Goal: Task Accomplishment & Management: Complete application form

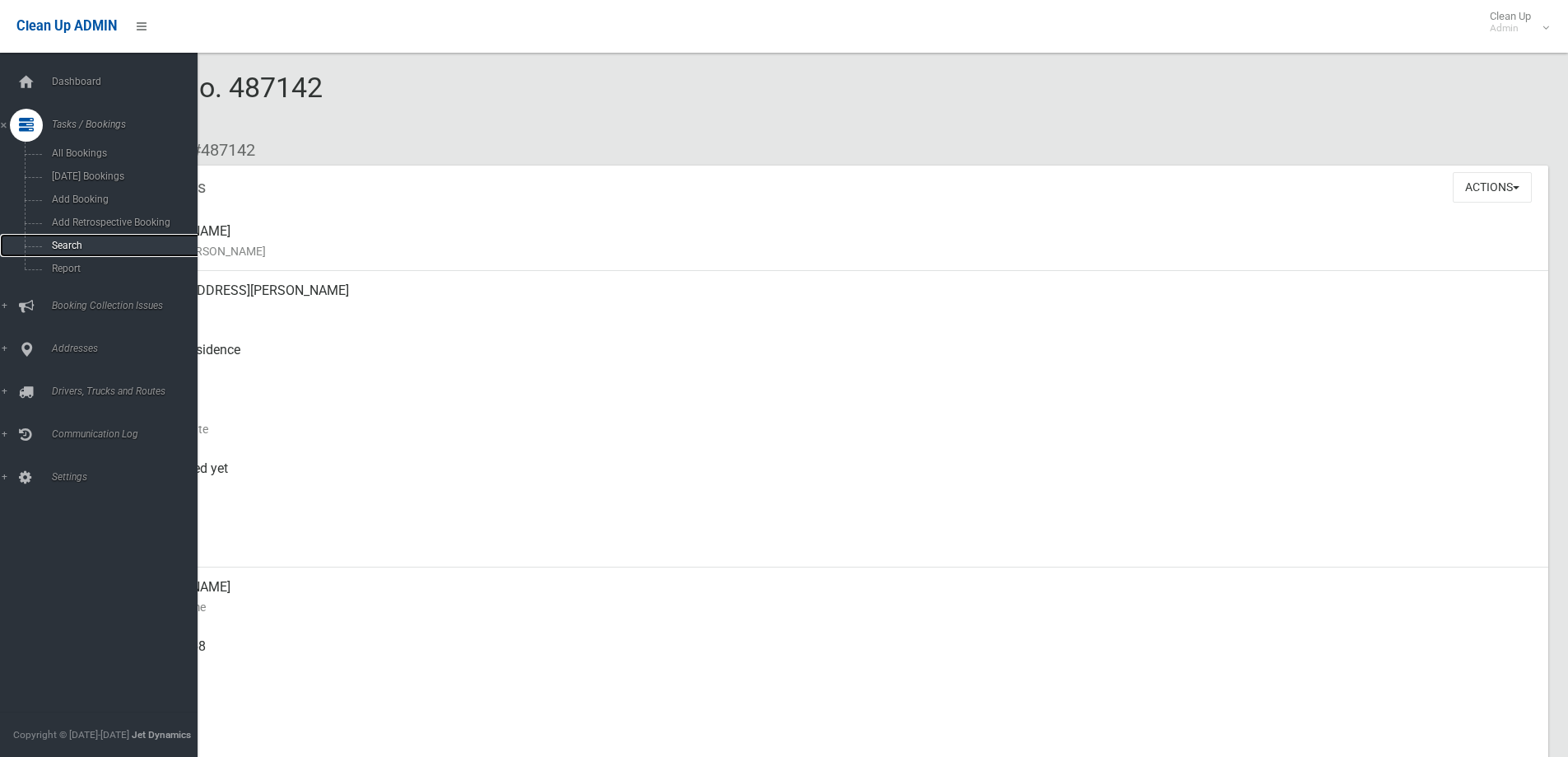
click at [73, 243] on span "Search" at bounding box center [121, 245] width 149 height 12
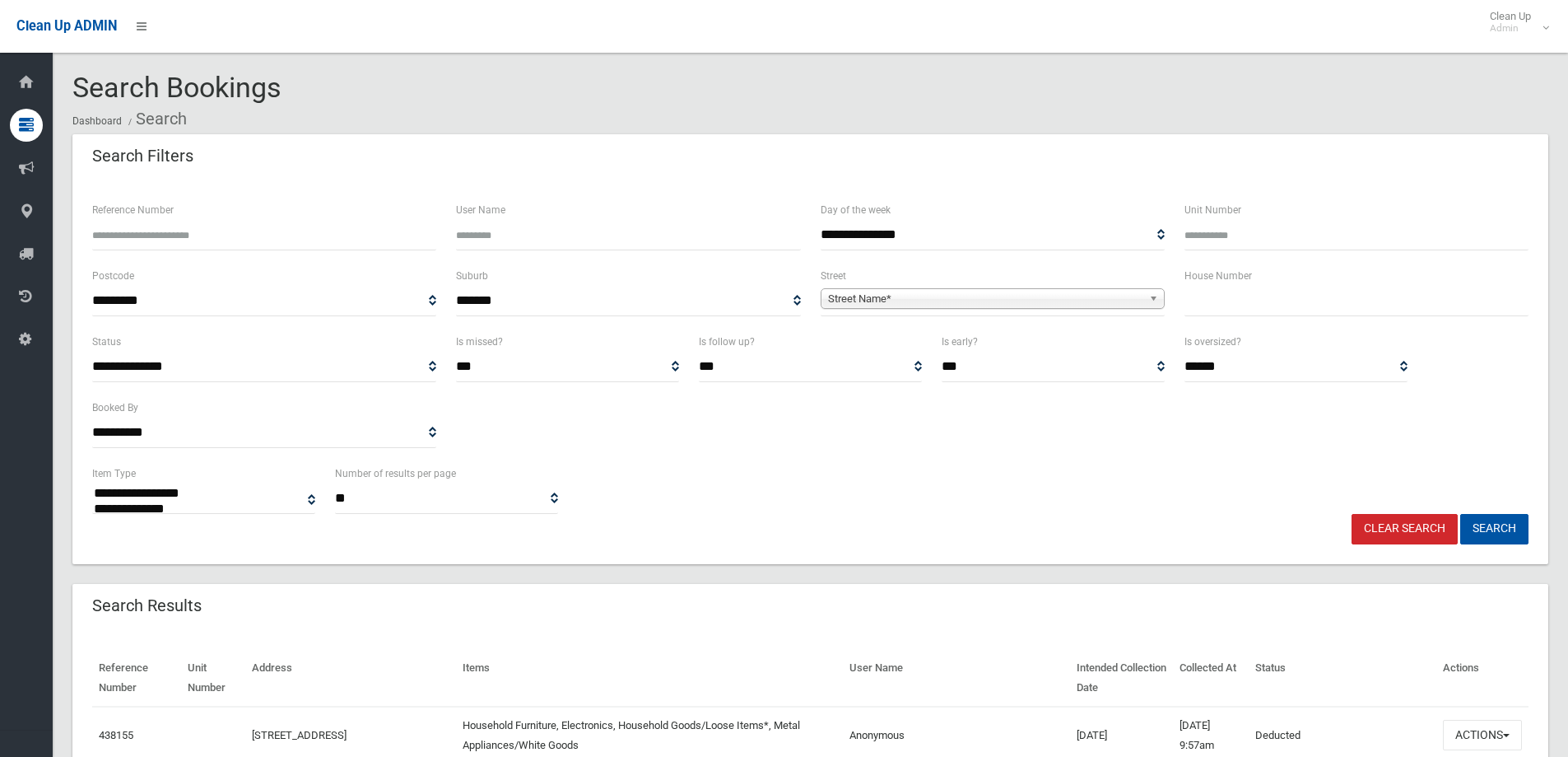
select select
click at [1305, 305] on input "text" at bounding box center [1356, 301] width 344 height 30
type input "*"
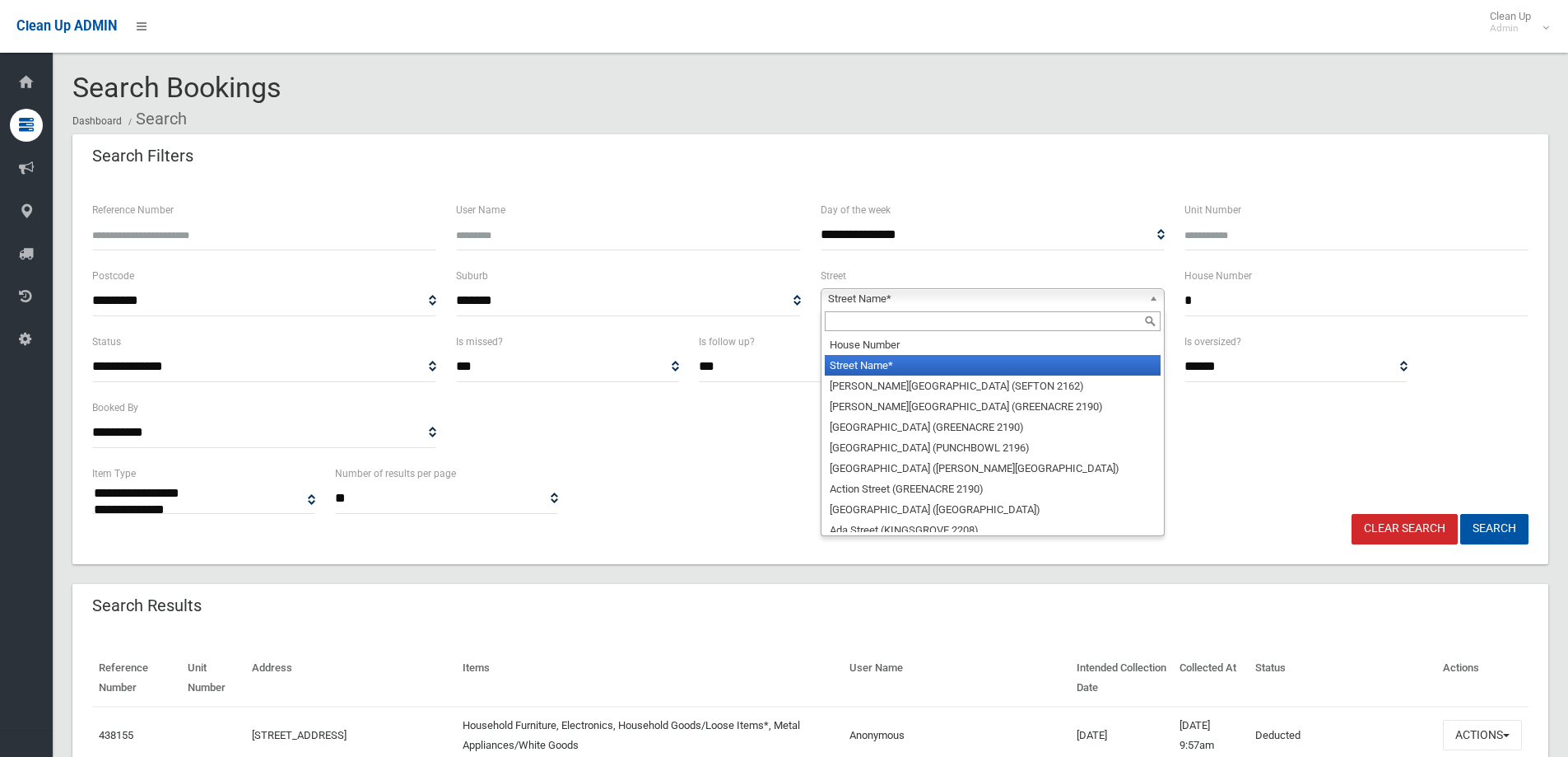
click at [1153, 301] on b at bounding box center [1156, 298] width 15 height 19
click at [1026, 326] on input "text" at bounding box center [992, 321] width 336 height 20
type input "*"
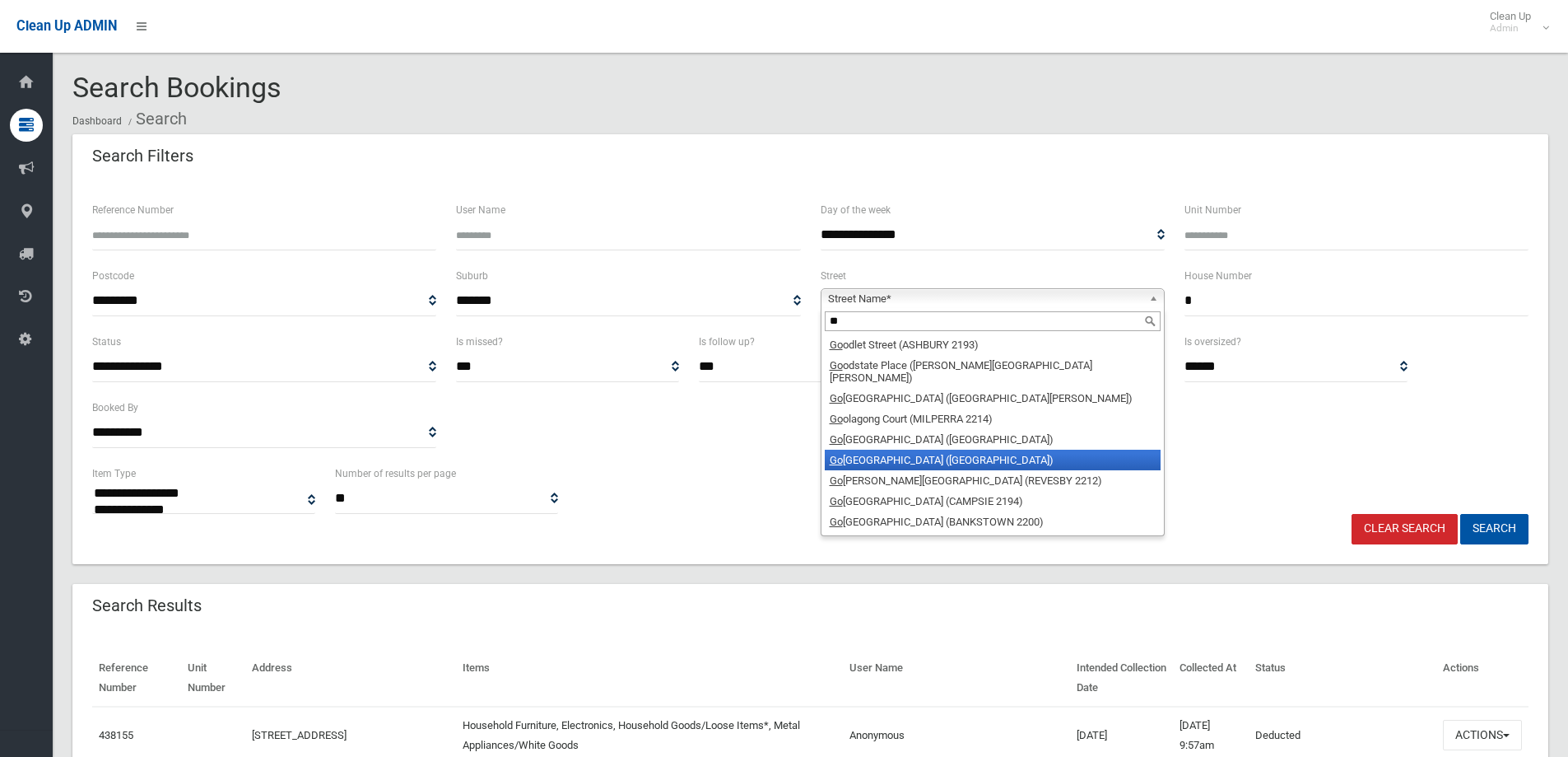
type input "**"
click at [1045, 452] on li "Go ondah Street (VILLAWOOD 2163)" at bounding box center [992, 460] width 336 height 21
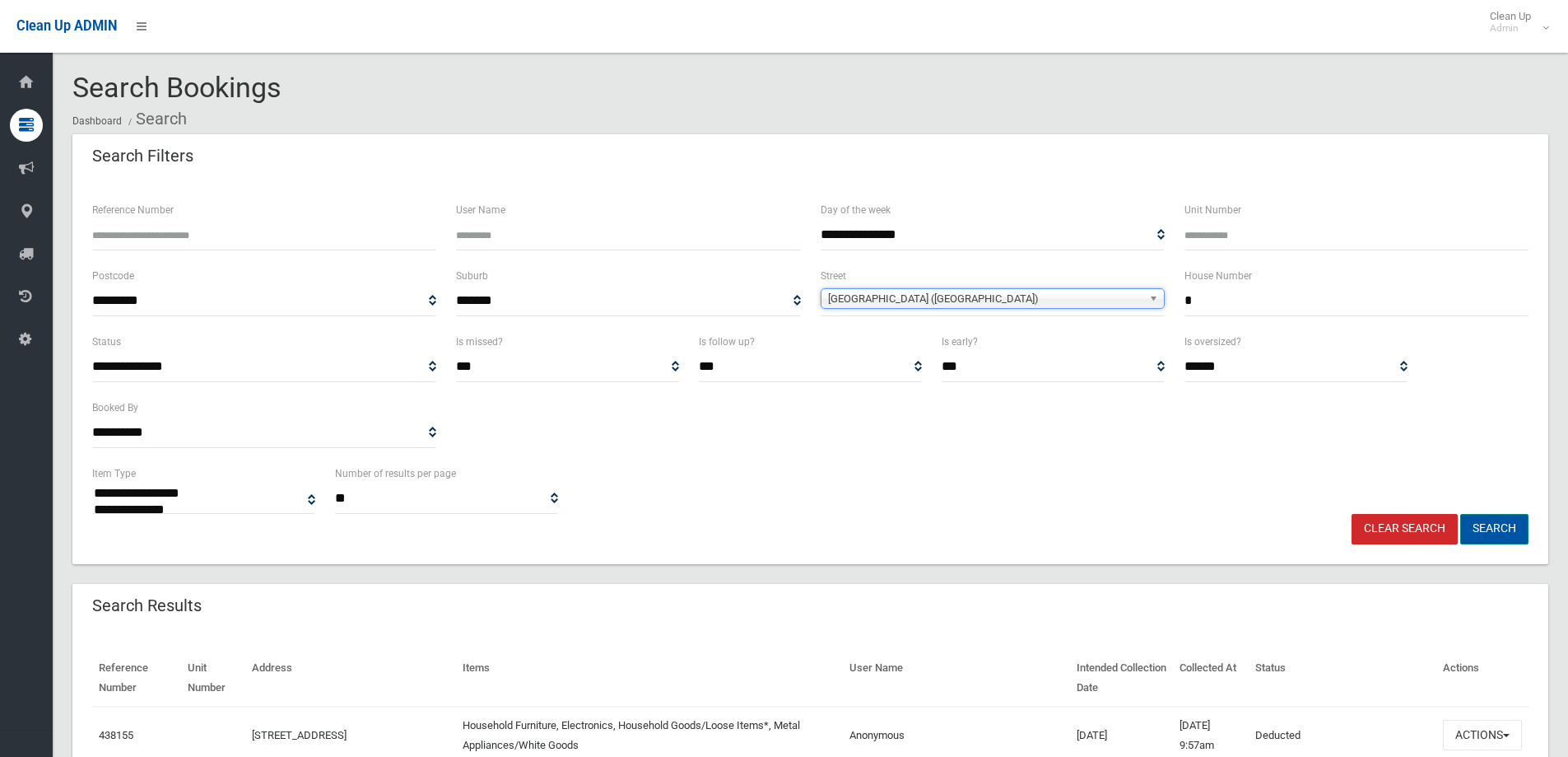
click at [1490, 529] on button "Search" at bounding box center [1494, 529] width 68 height 30
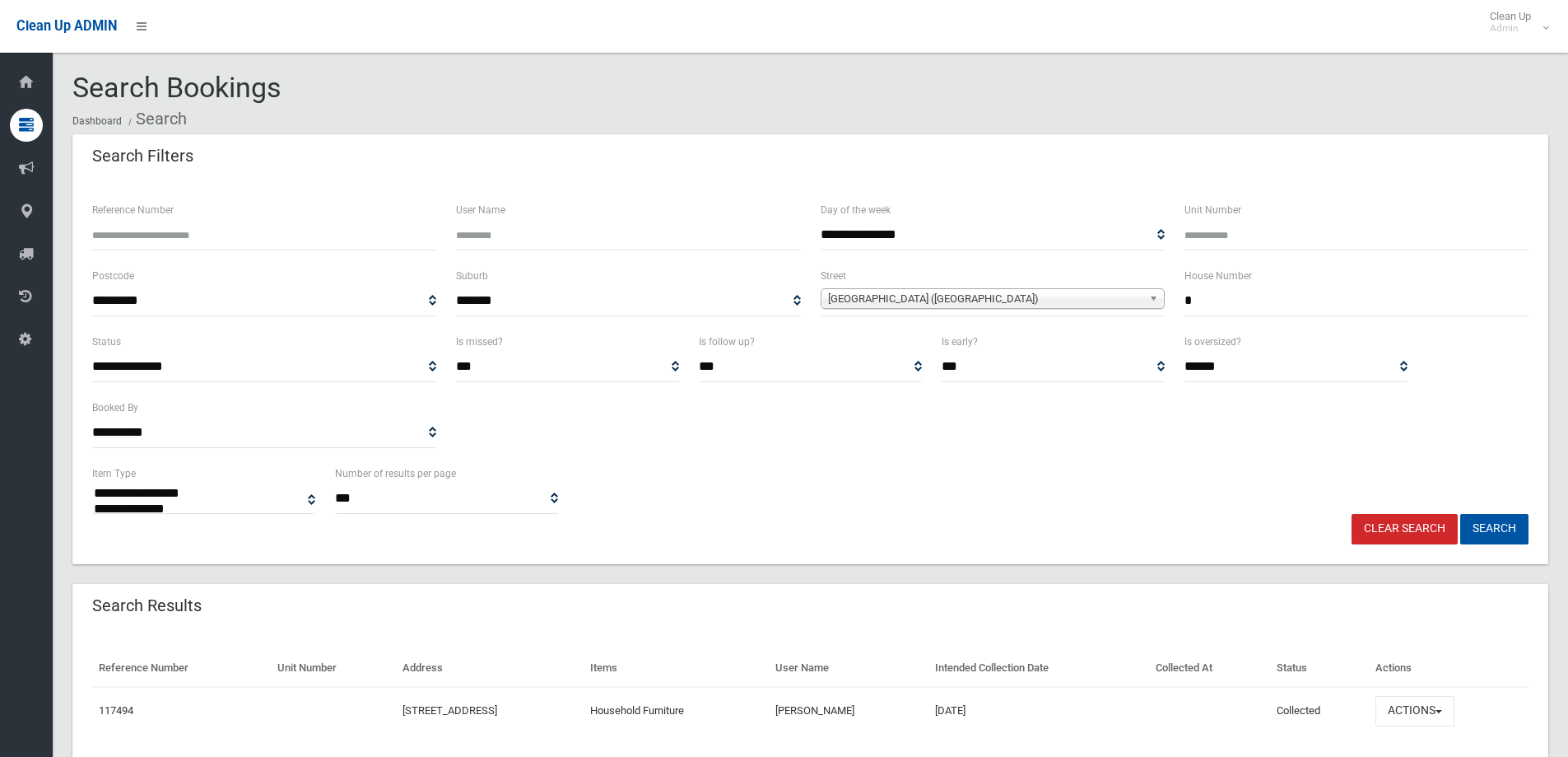
select select
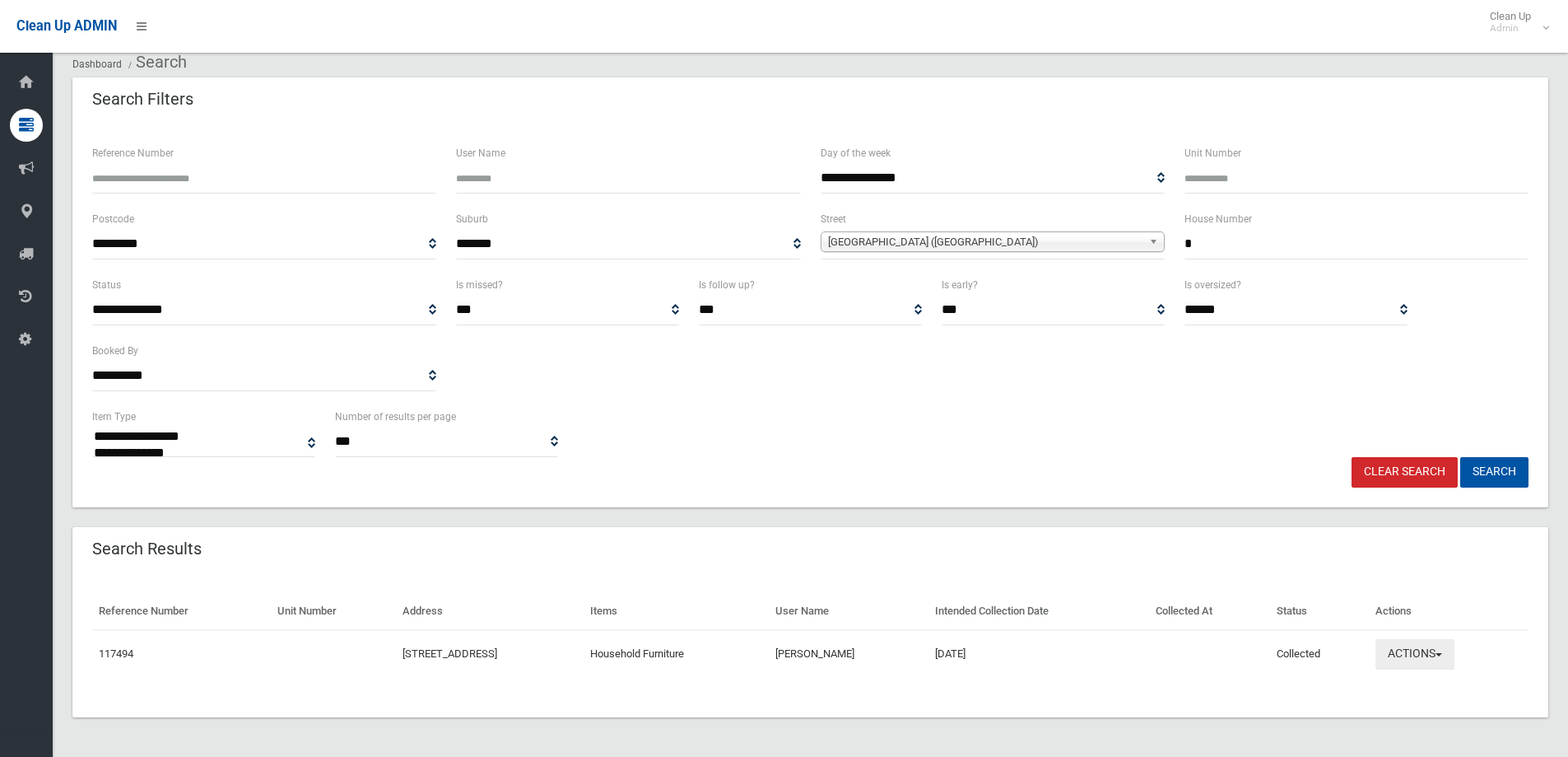
click at [1454, 650] on button "Actions" at bounding box center [1415, 654] width 79 height 30
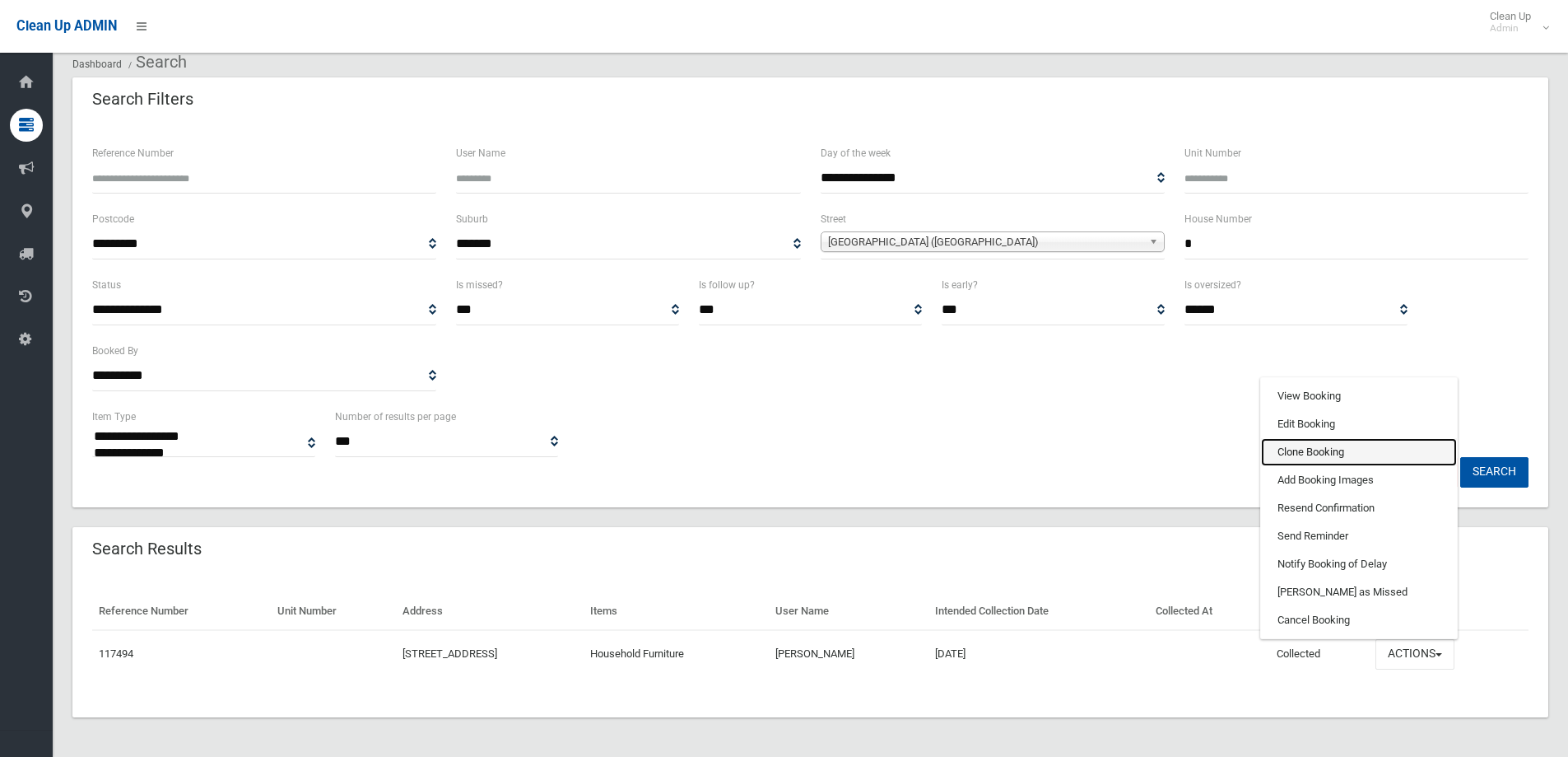
click at [1355, 451] on link "Clone Booking" at bounding box center [1358, 452] width 196 height 28
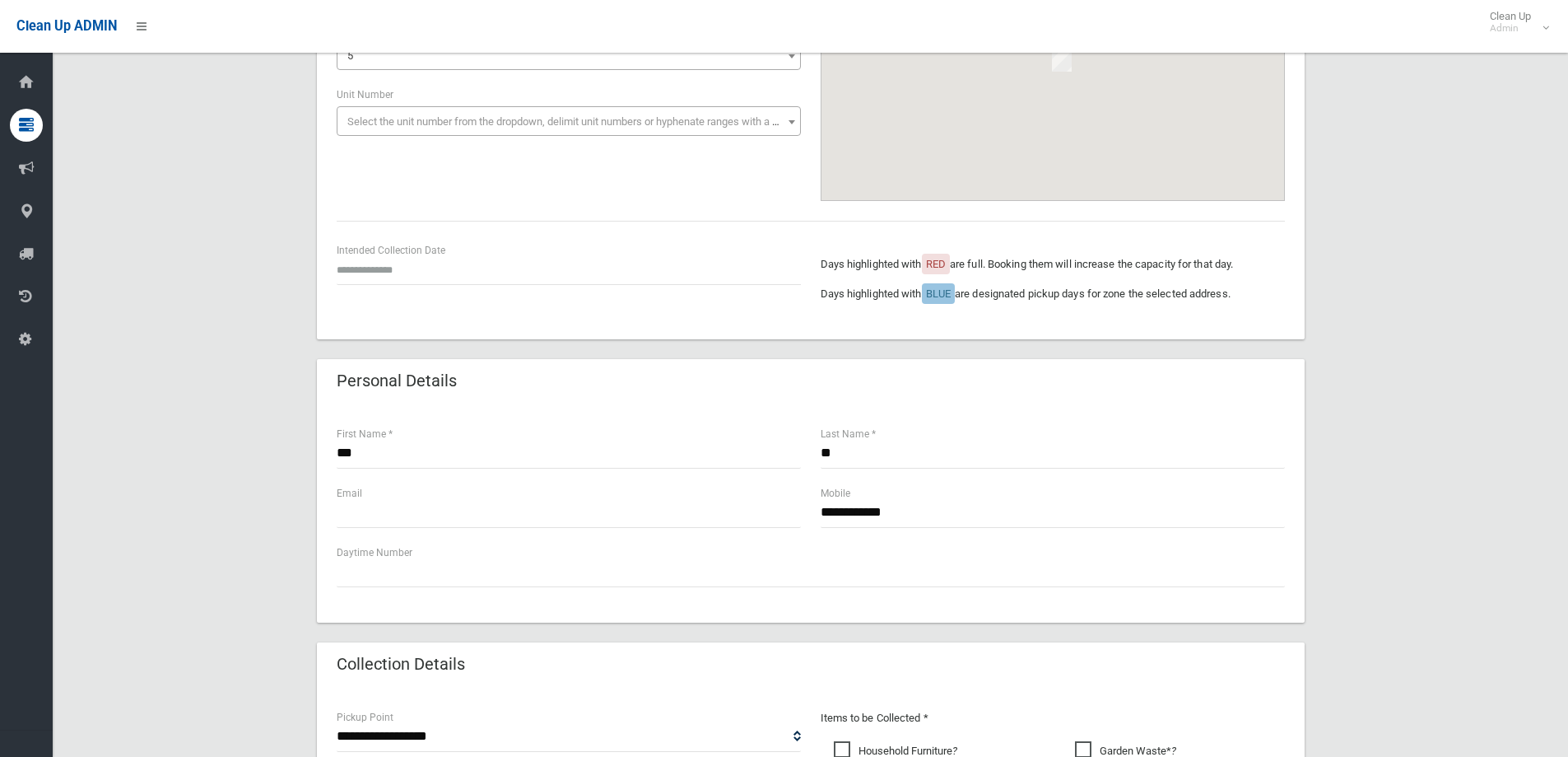
scroll to position [247, 0]
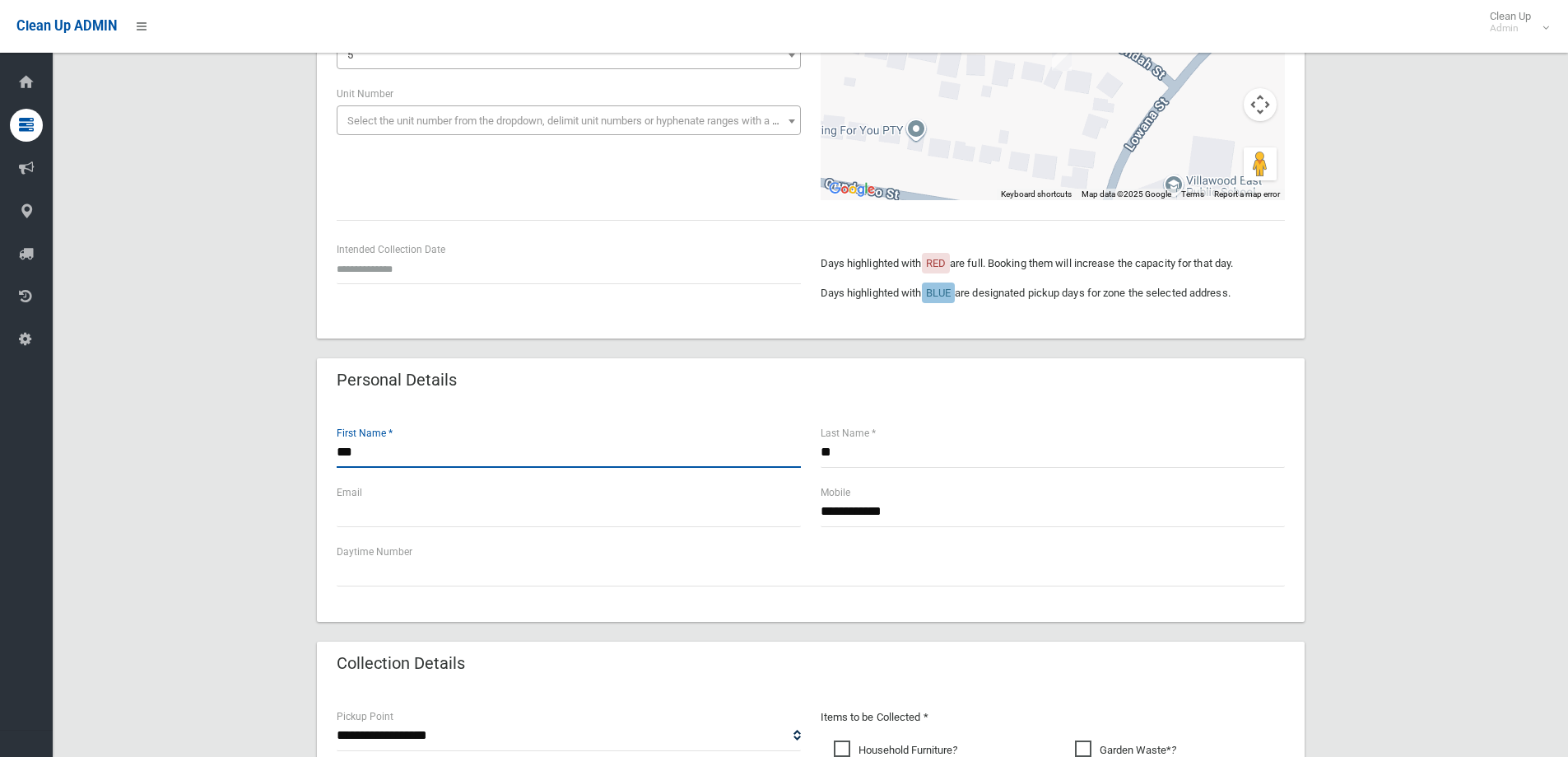
click at [397, 454] on input "***" at bounding box center [569, 452] width 464 height 30
type input "*"
click at [370, 447] on input "*******" at bounding box center [569, 452] width 464 height 30
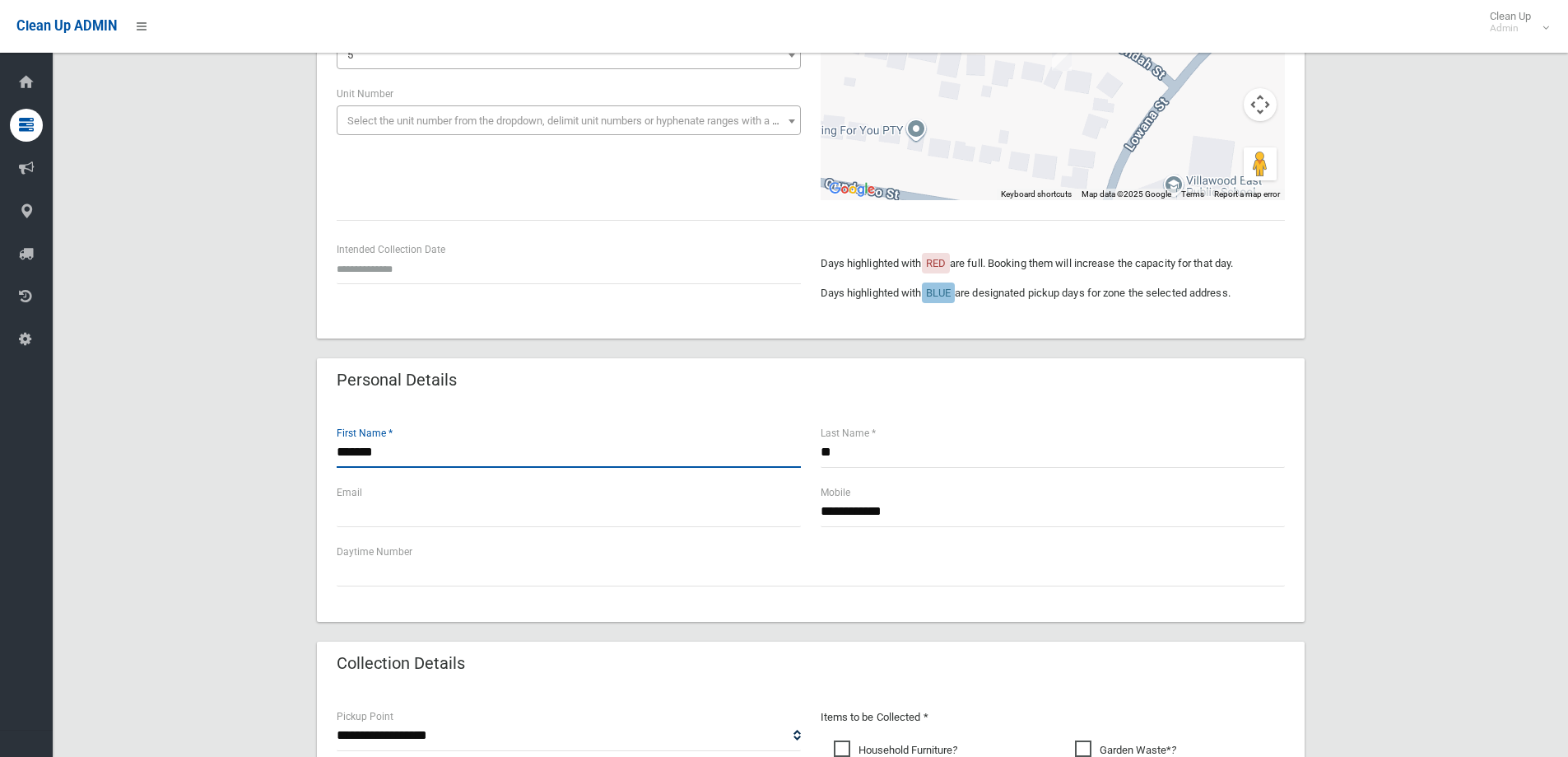
type input "*******"
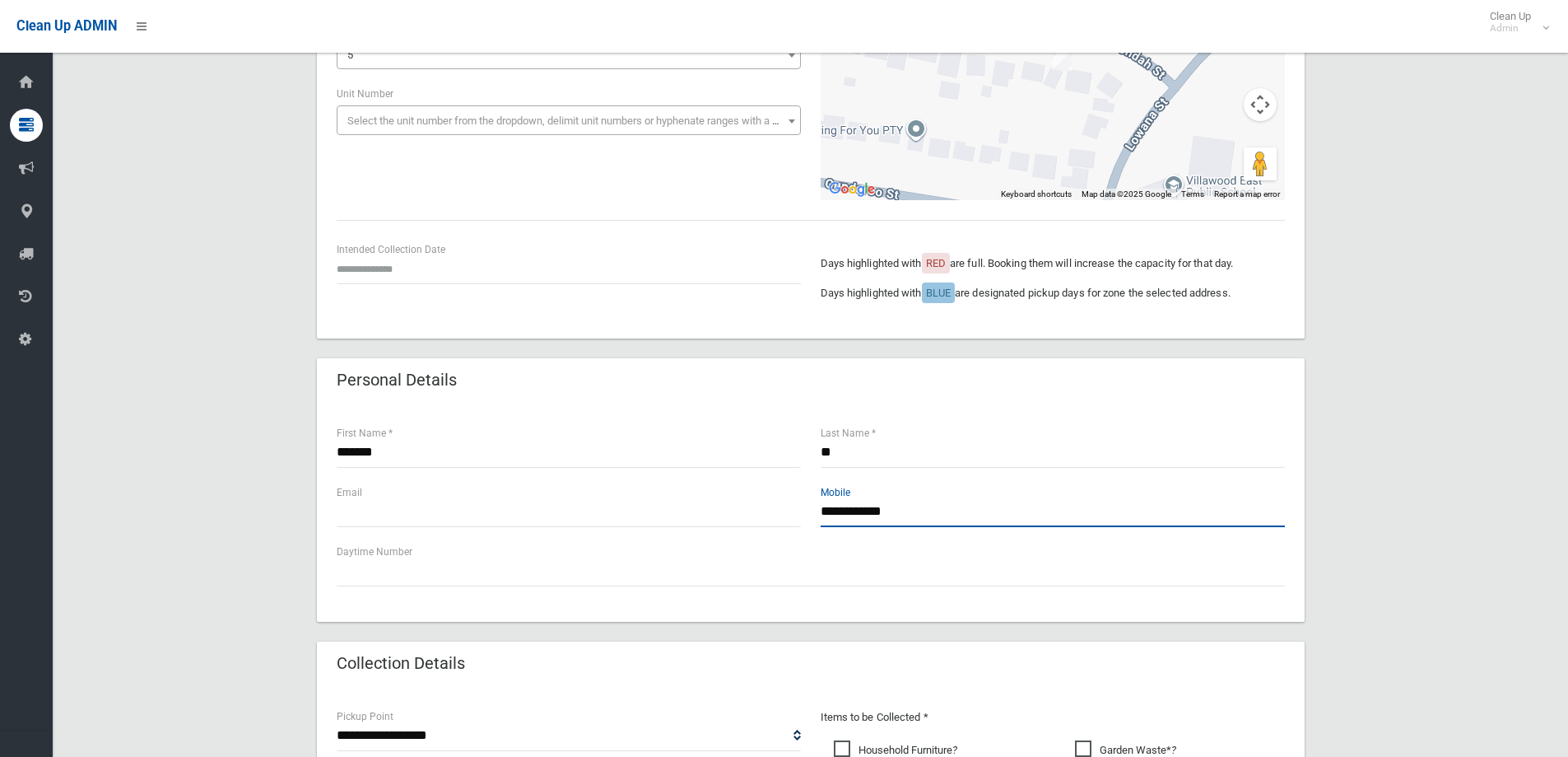
click at [929, 513] on input "**********" at bounding box center [1052, 512] width 464 height 30
type input "*"
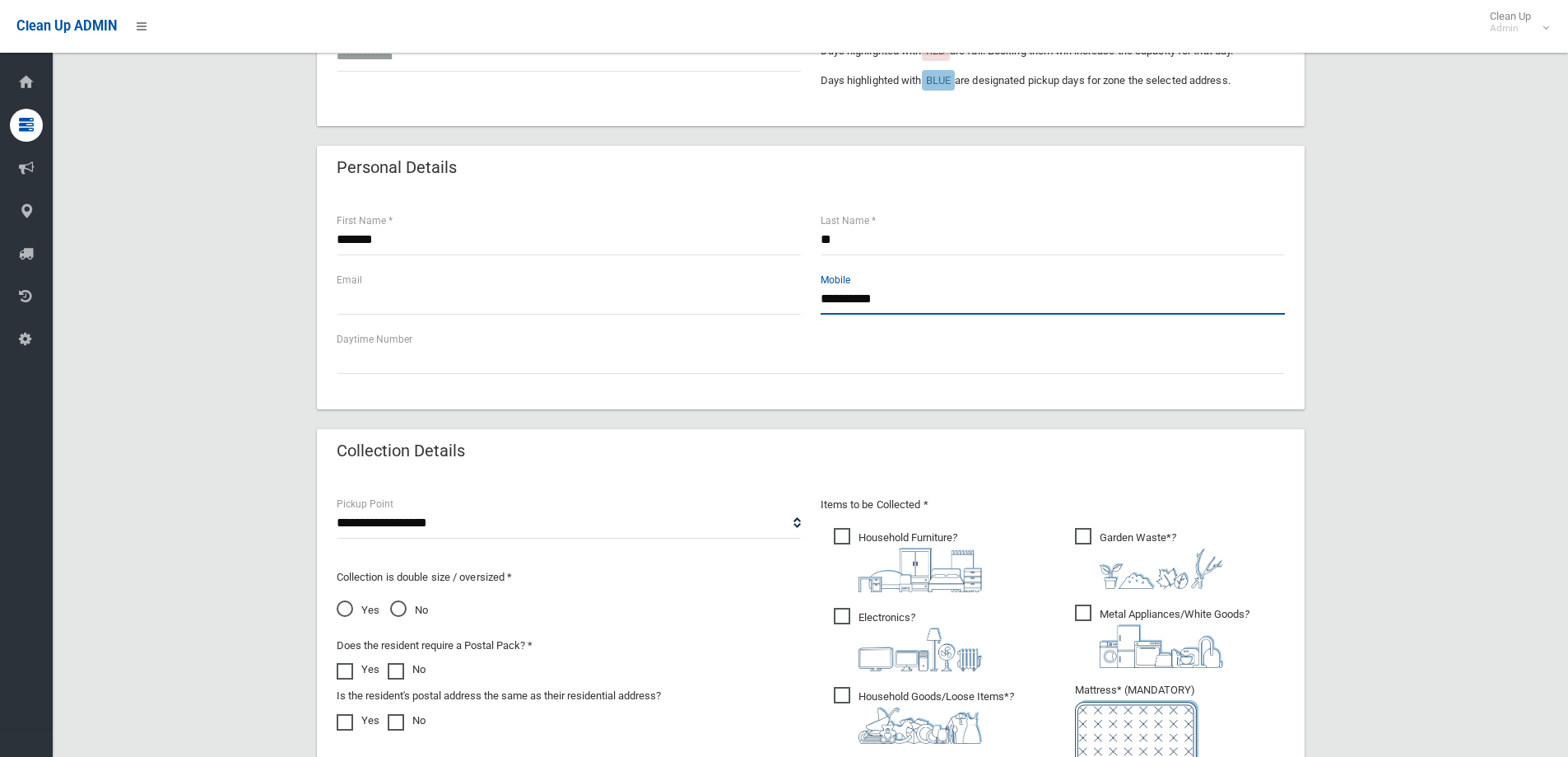
scroll to position [576, 0]
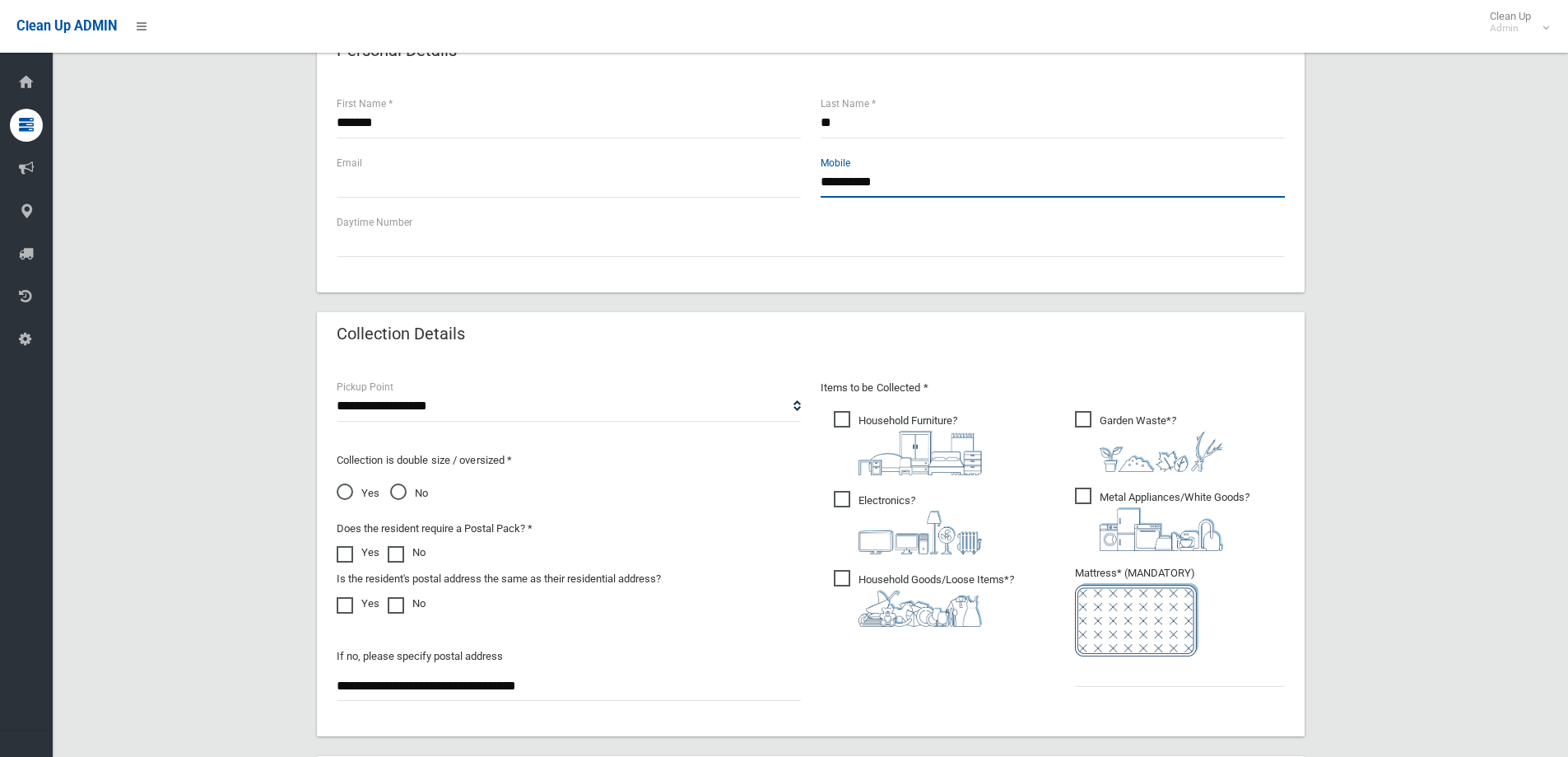
type input "**********"
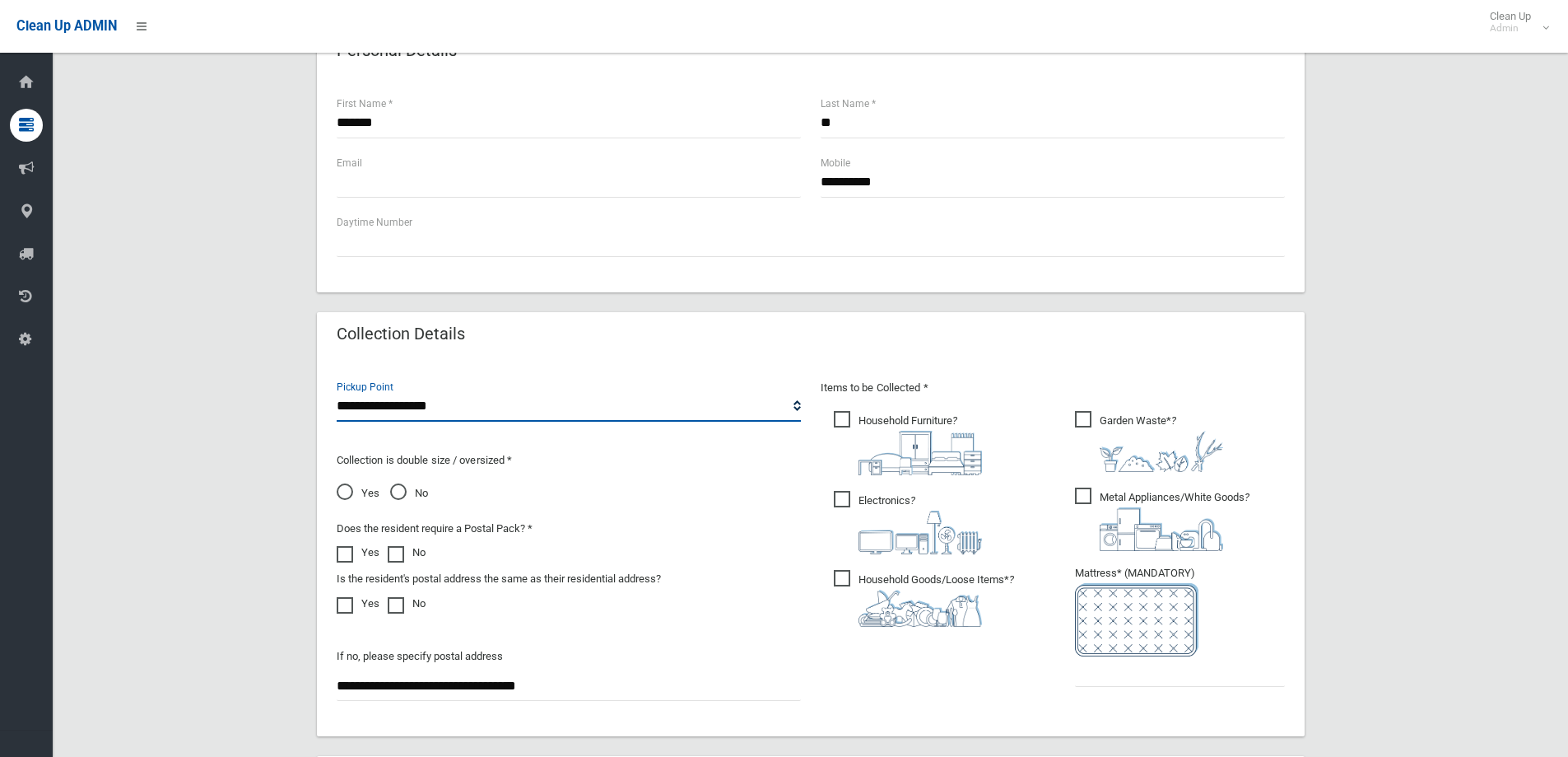
click at [798, 407] on select "**********" at bounding box center [569, 407] width 464 height 30
click at [337, 391] on select "**********" at bounding box center [569, 407] width 464 height 30
click at [849, 493] on span "Electronics ?" at bounding box center [907, 522] width 148 height 64
click at [840, 573] on span "Household Goods/Loose Items* ?" at bounding box center [923, 598] width 180 height 56
click at [1083, 414] on span "Garden Waste* ?" at bounding box center [1148, 442] width 148 height 61
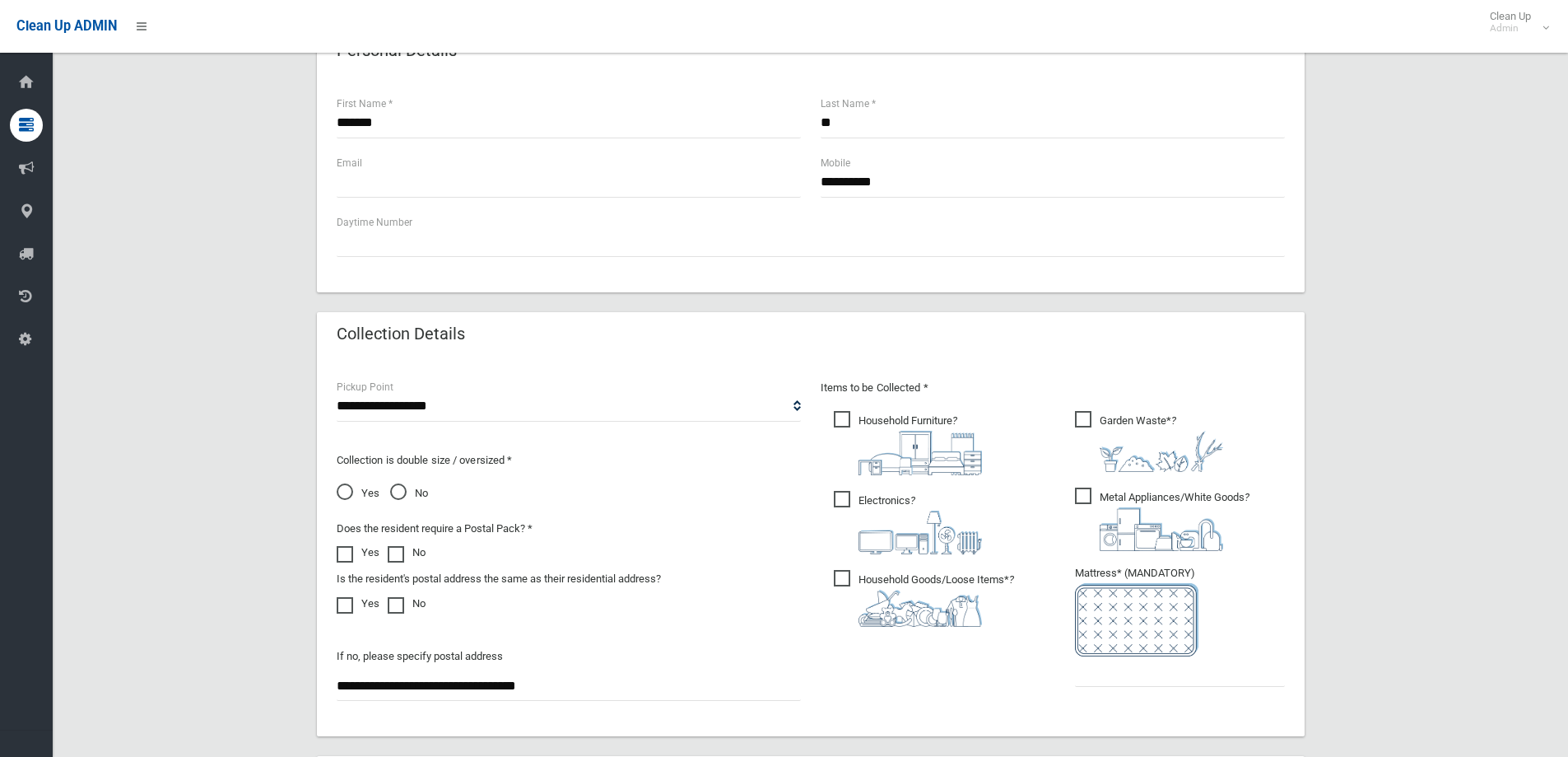
click at [1087, 491] on span "Metal Appliances/White Goods ?" at bounding box center [1161, 519] width 175 height 64
click at [1126, 676] on input "text" at bounding box center [1179, 671] width 210 height 30
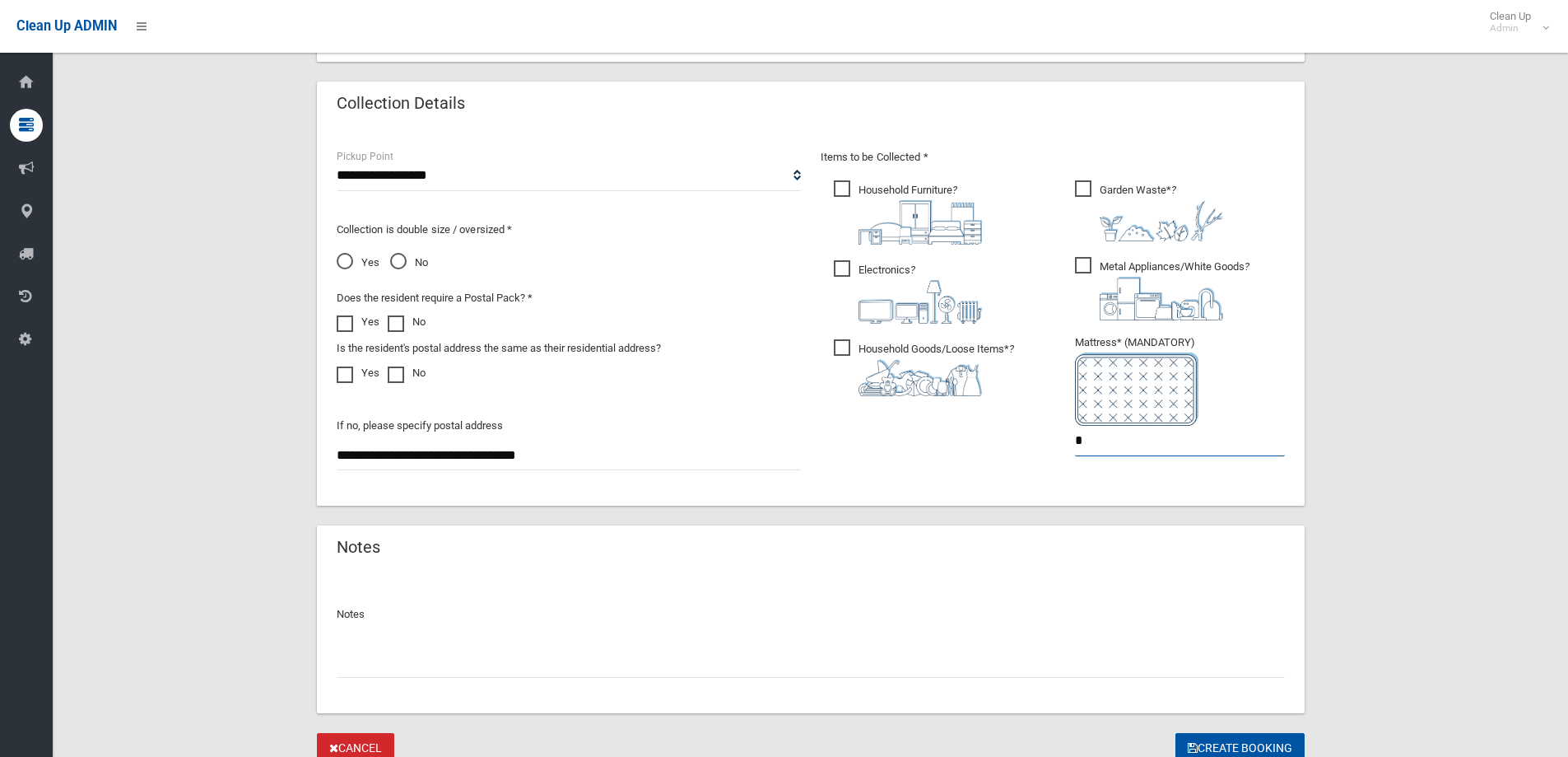
scroll to position [842, 0]
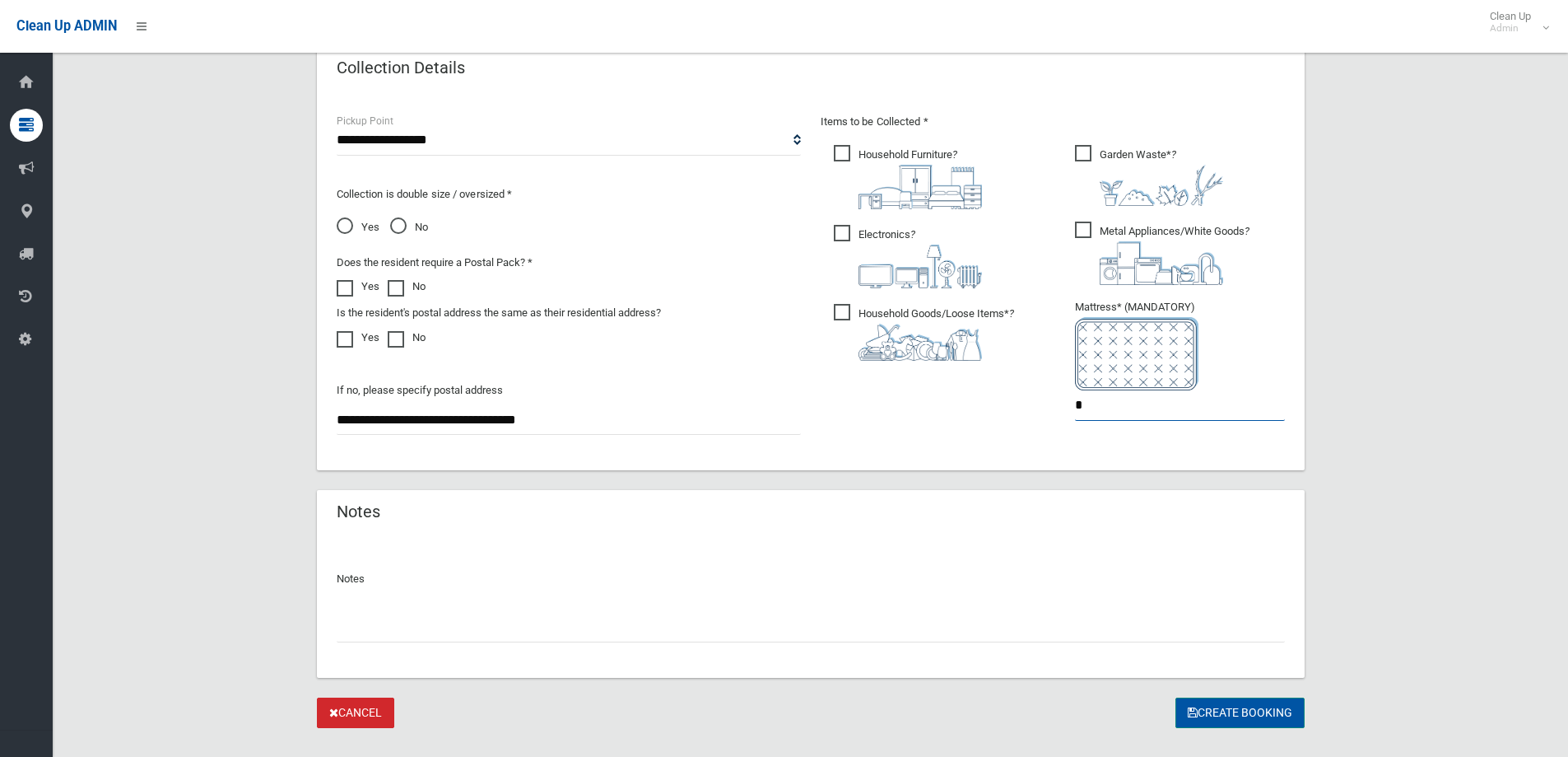
type input "*"
click at [1242, 707] on button "Create Booking" at bounding box center [1239, 712] width 129 height 30
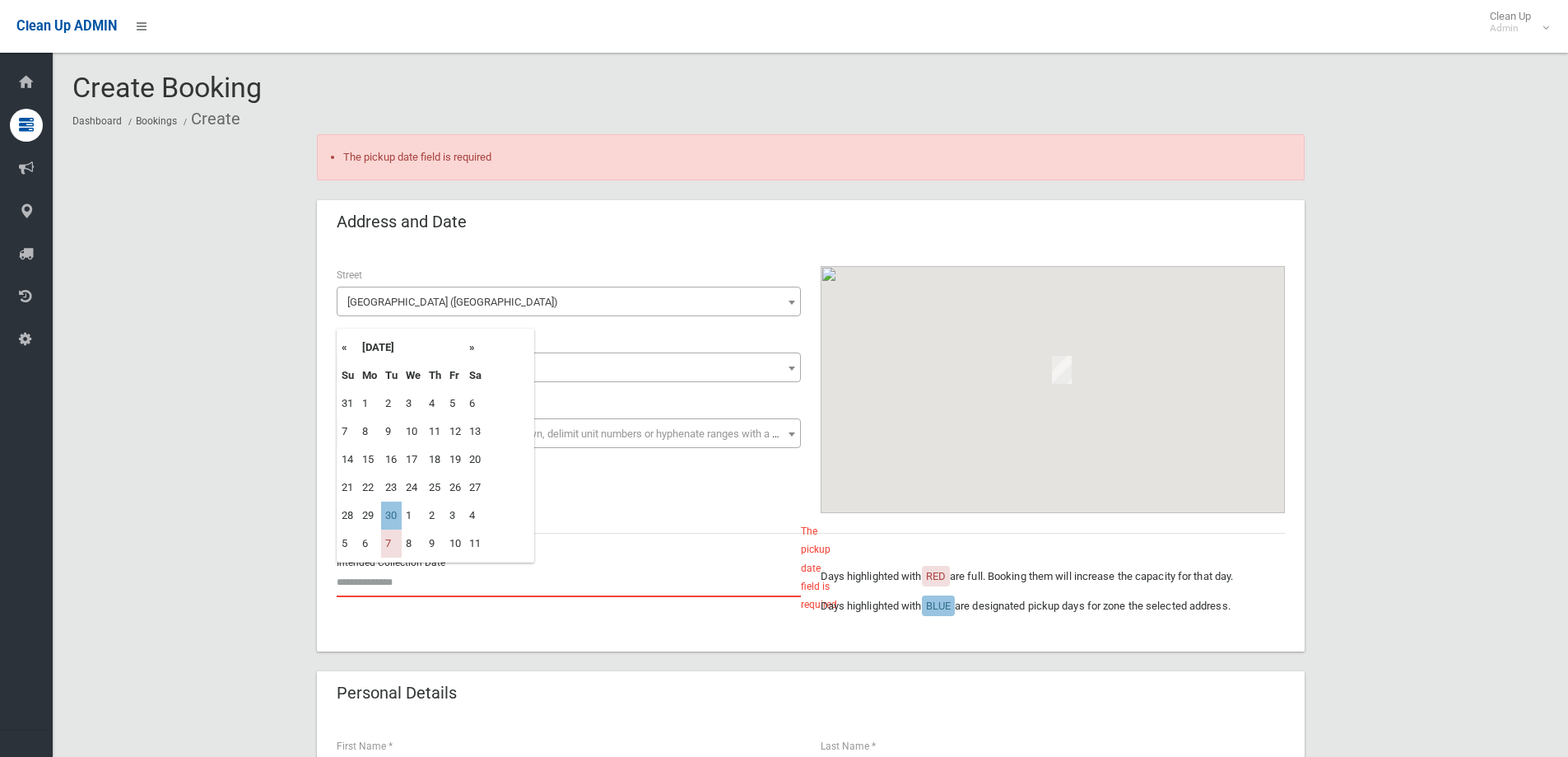
click at [390, 584] on input "text" at bounding box center [569, 581] width 464 height 30
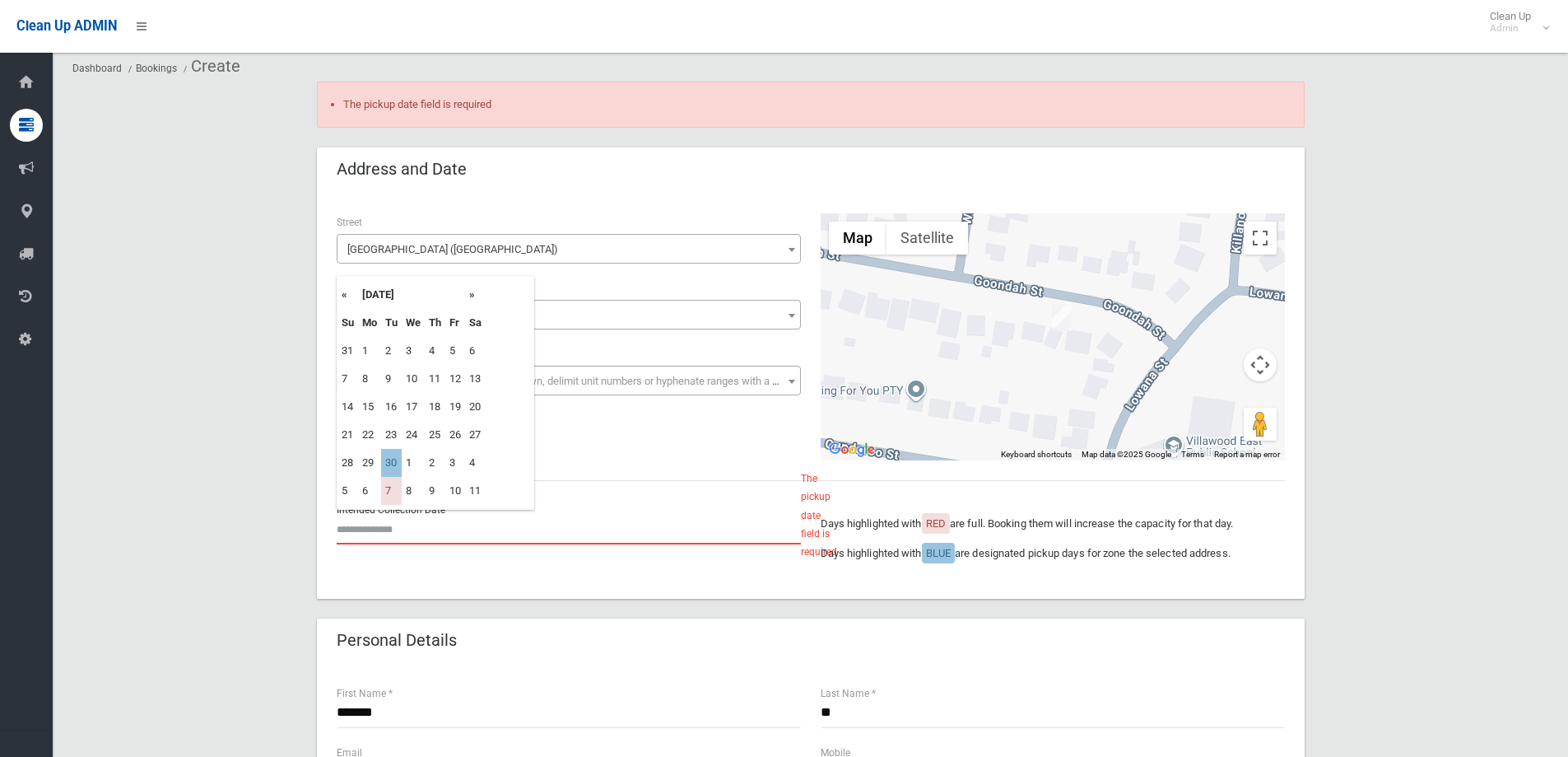
scroll to position [82, 0]
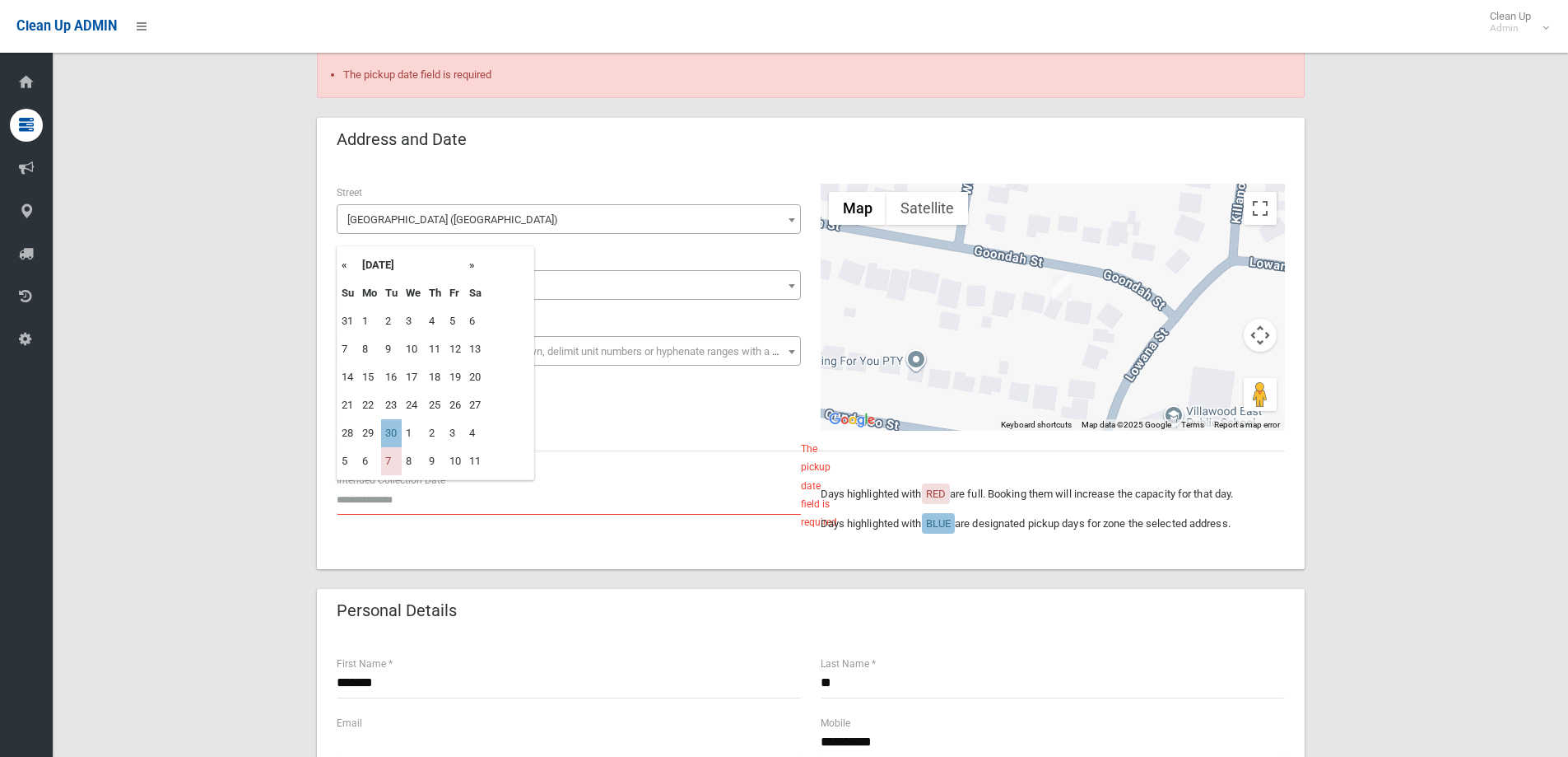
click at [473, 268] on th "»" at bounding box center [475, 264] width 21 height 28
click at [396, 378] on td "14" at bounding box center [391, 376] width 21 height 28
type input "**********"
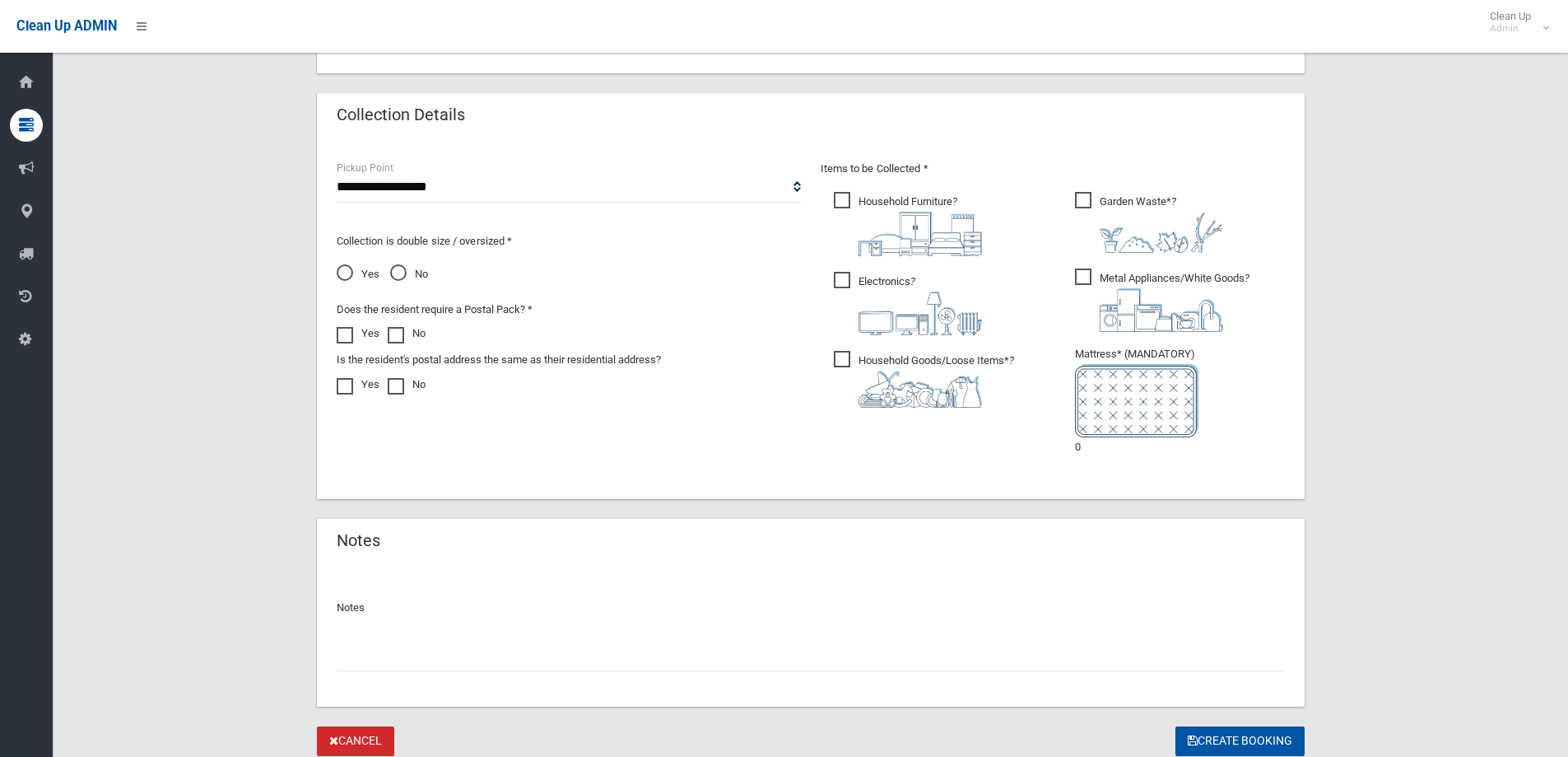
scroll to position [920, 0]
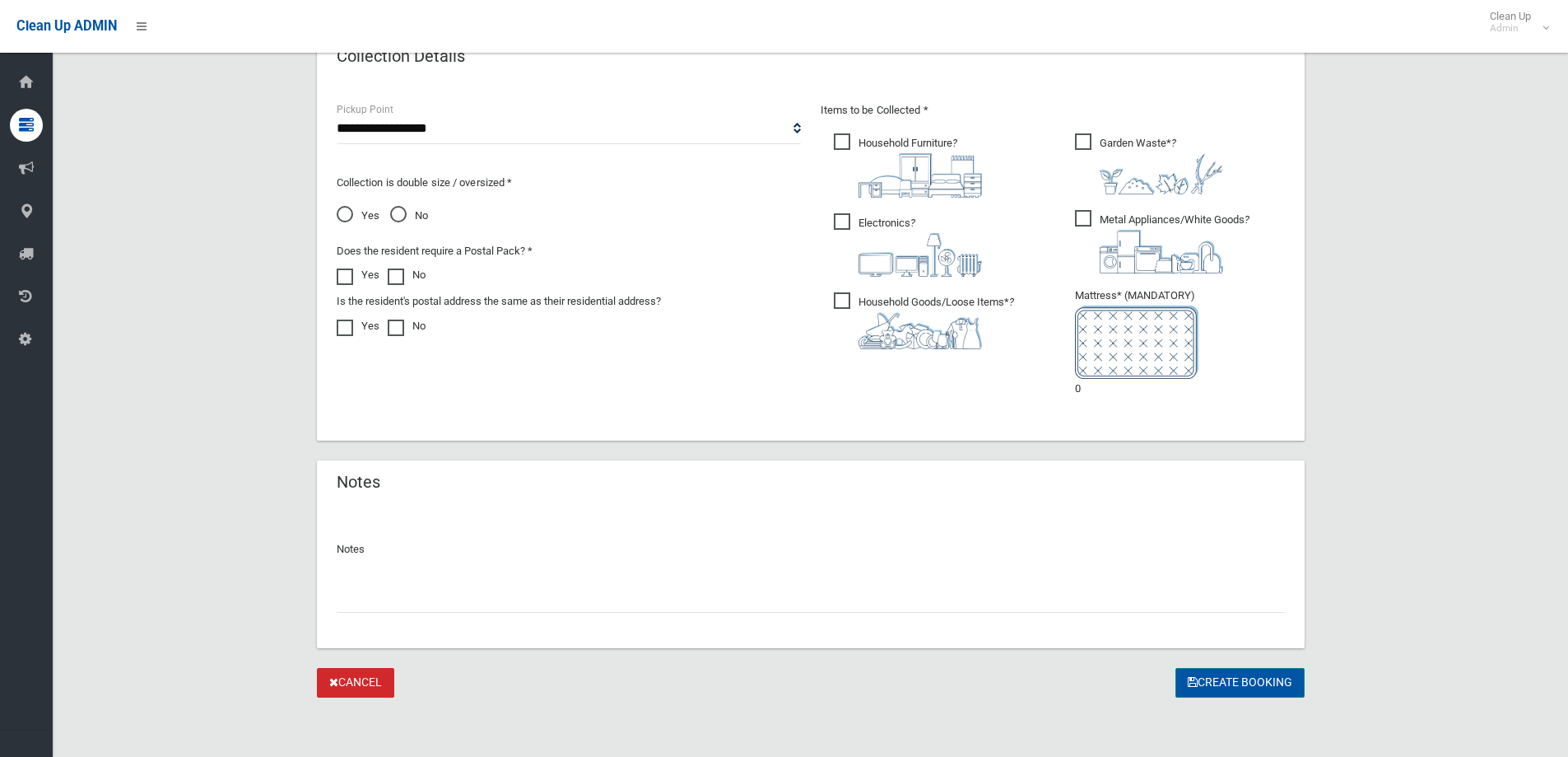
click at [1239, 682] on button "Create Booking" at bounding box center [1239, 683] width 129 height 30
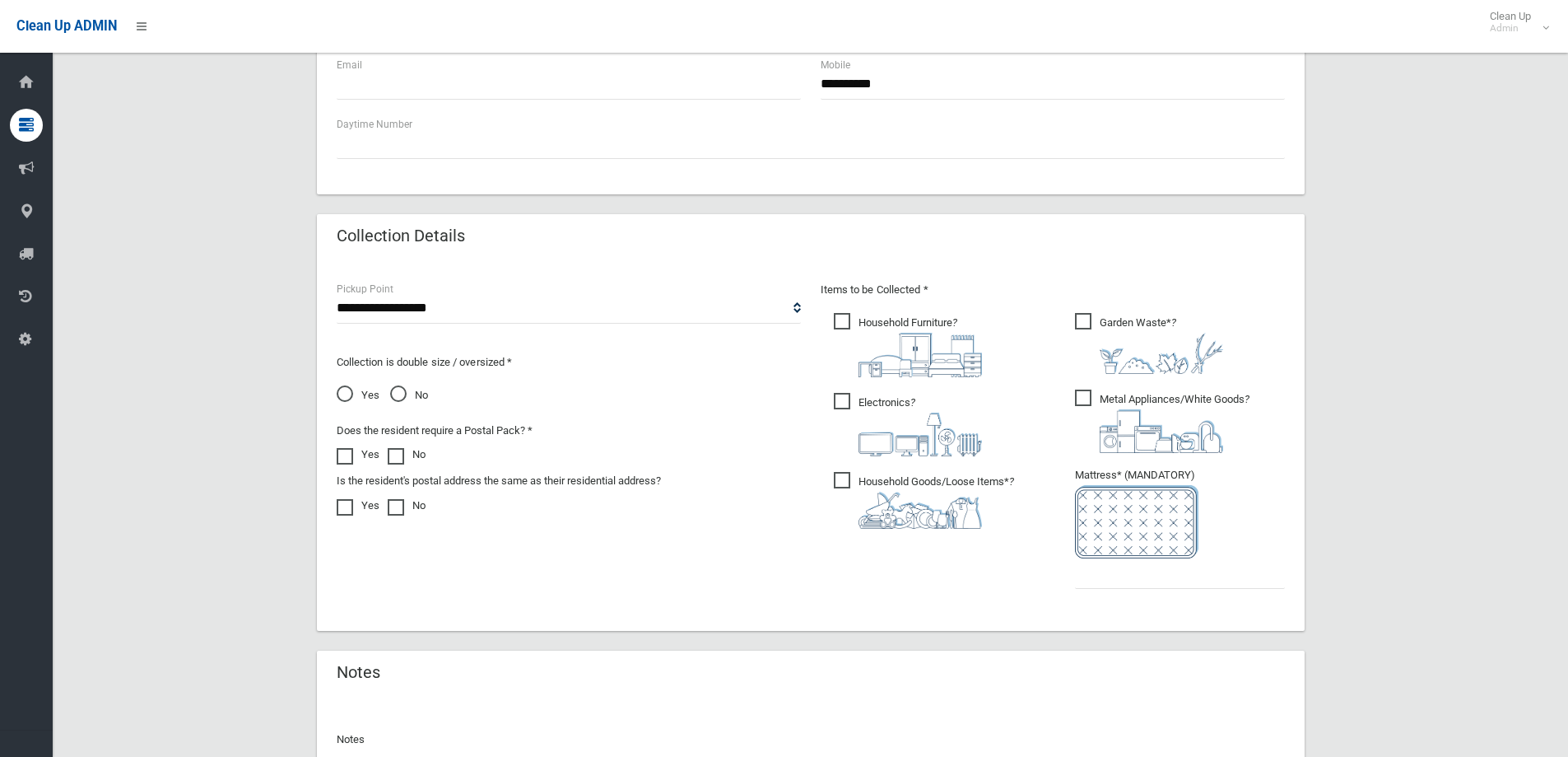
scroll to position [741, 0]
click at [1102, 576] on input "text" at bounding box center [1179, 572] width 210 height 30
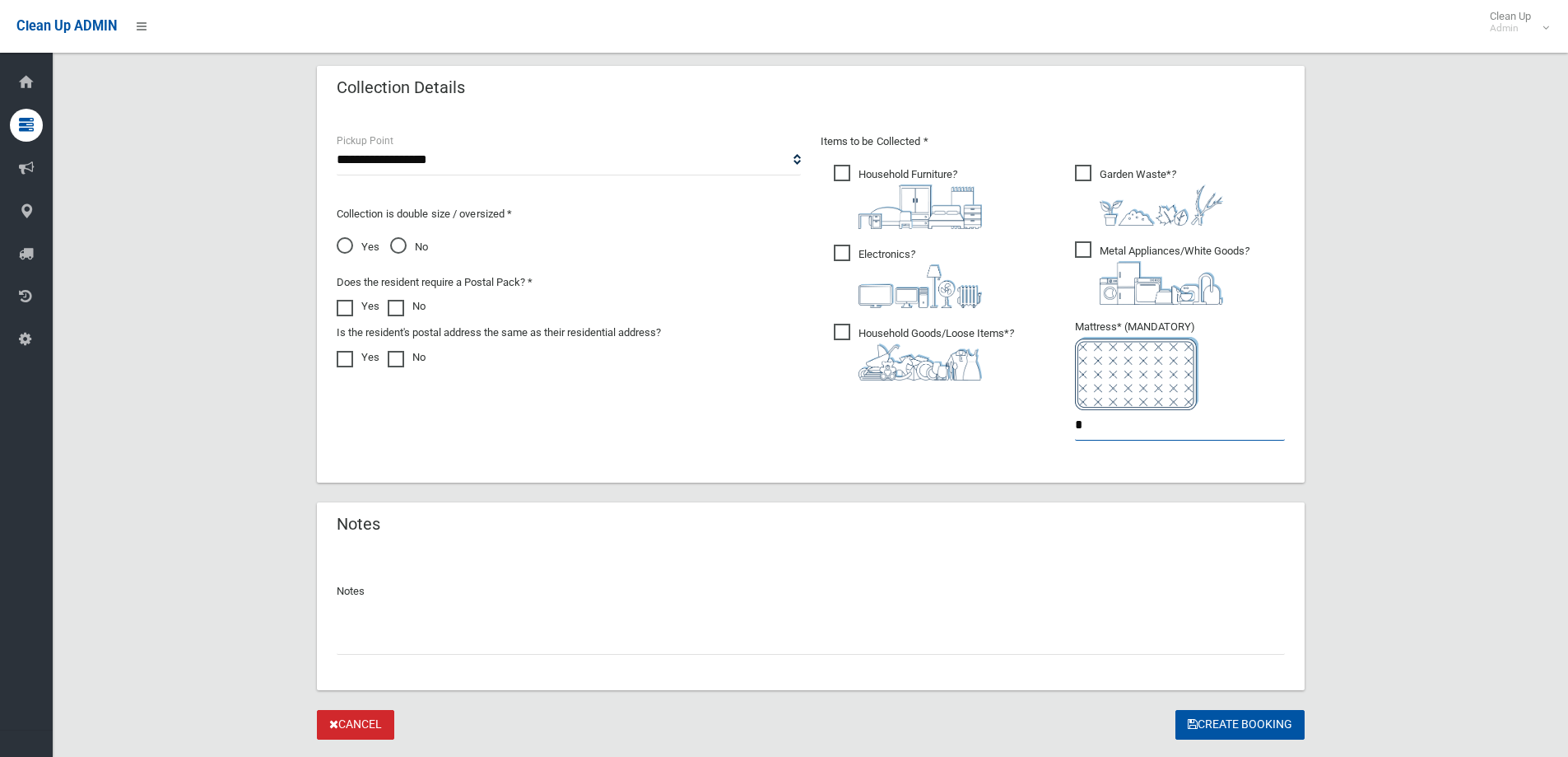
scroll to position [930, 0]
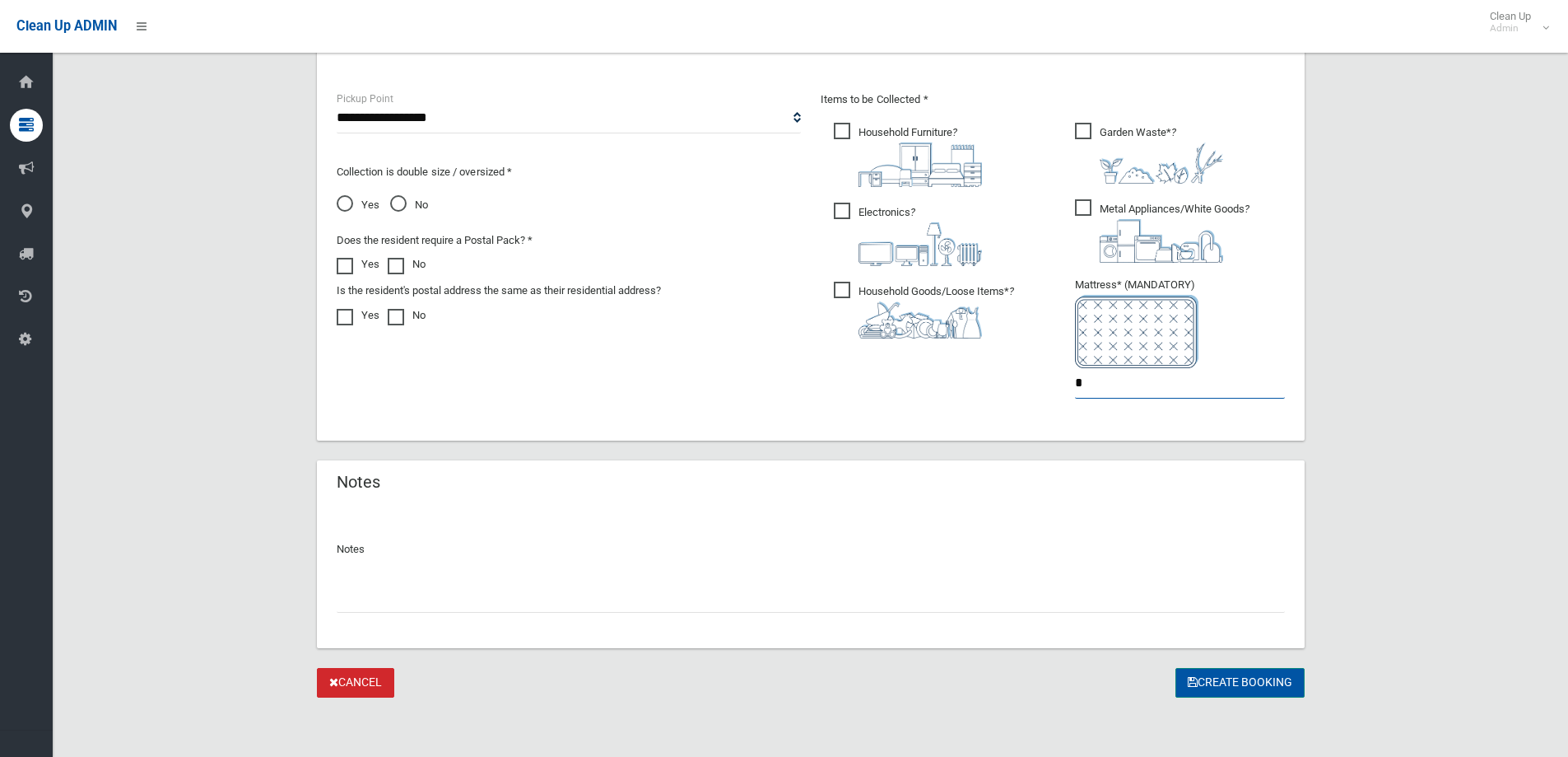
type input "*"
click at [1231, 683] on button "Create Booking" at bounding box center [1239, 683] width 129 height 30
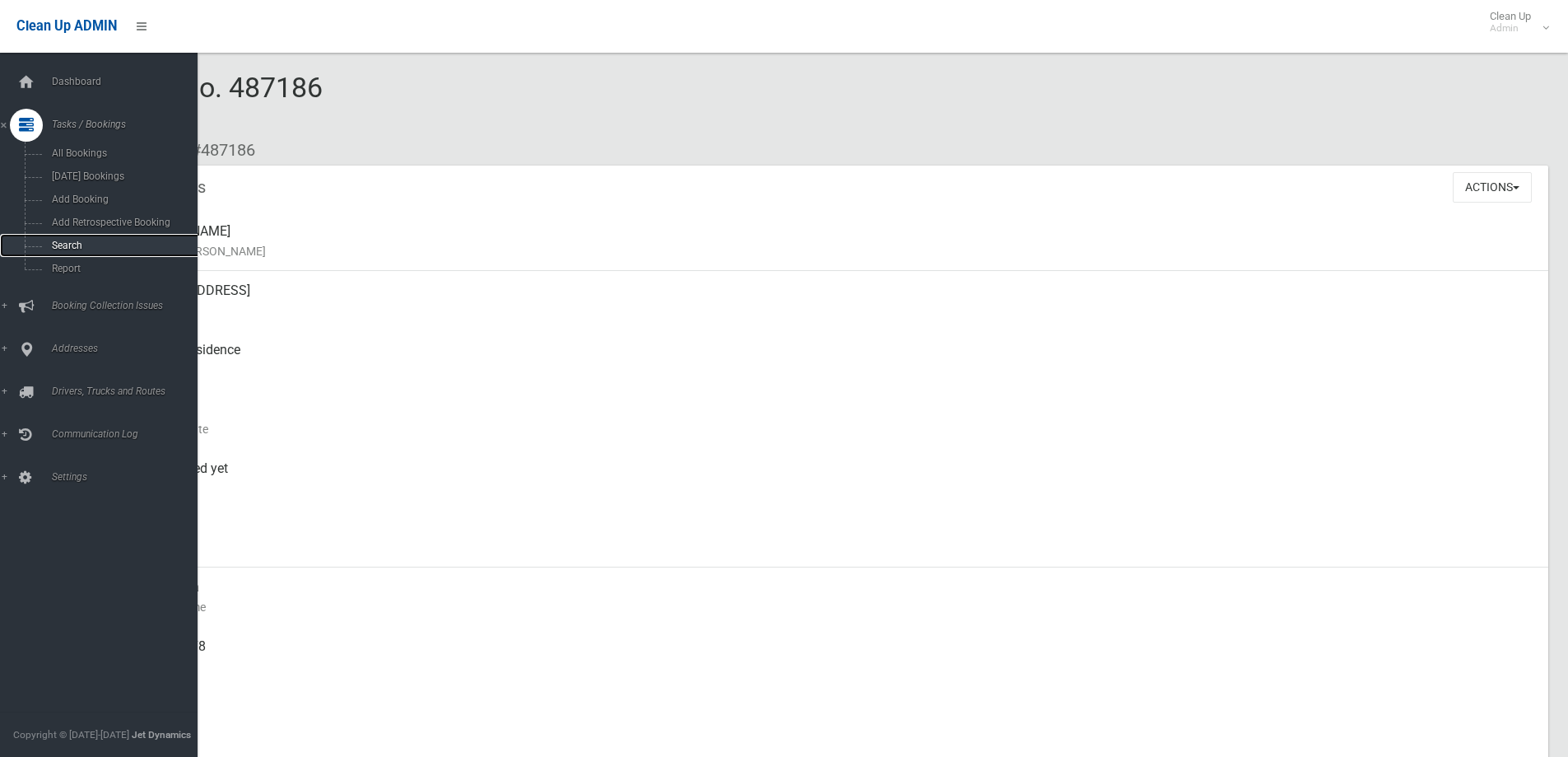
click at [62, 249] on span "Search" at bounding box center [121, 245] width 149 height 12
click at [56, 239] on link "Search" at bounding box center [105, 245] width 210 height 23
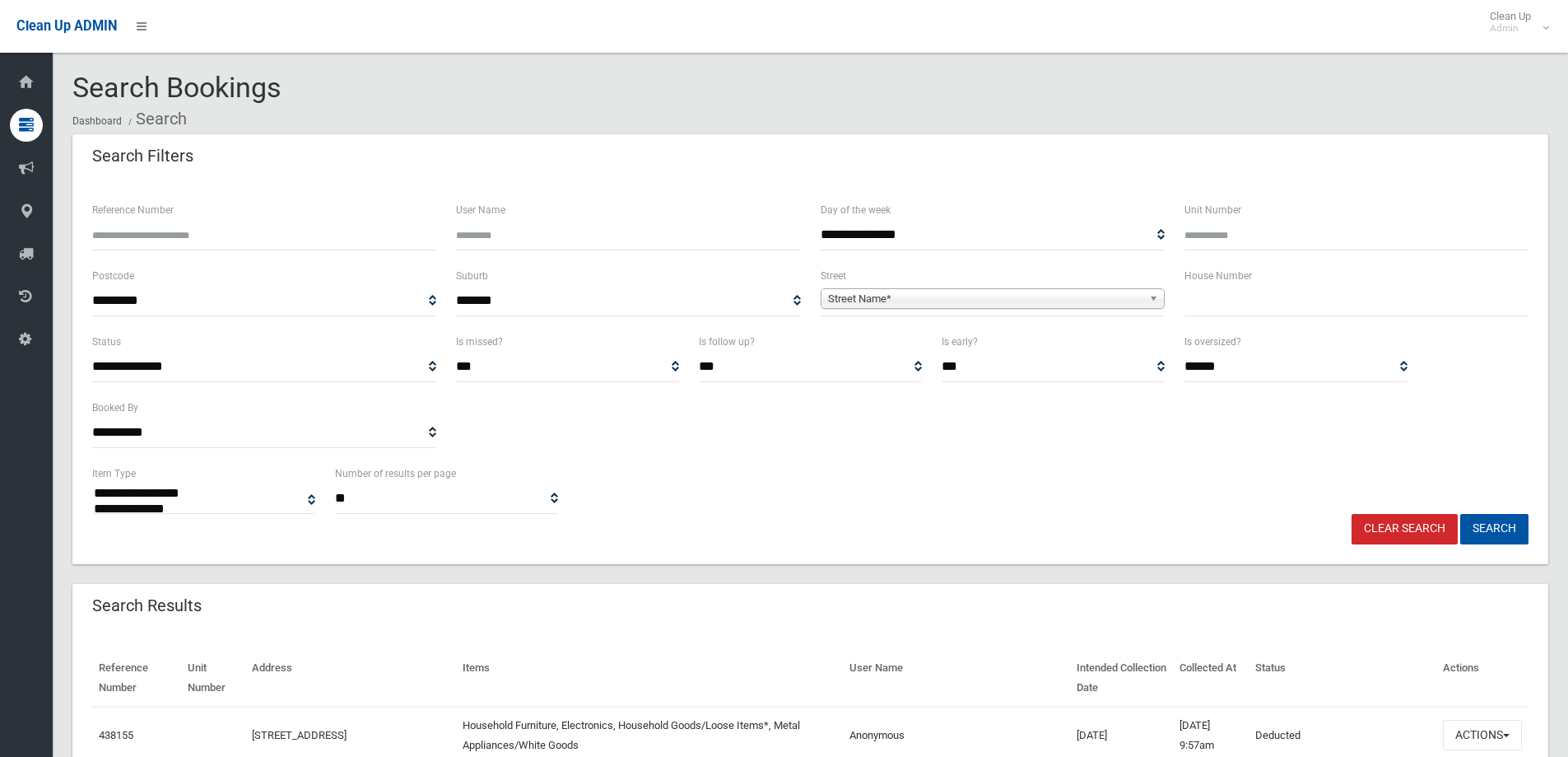
select select
click at [199, 243] on input "Reference Number" at bounding box center [264, 235] width 344 height 30
type input "******"
click at [1460, 513] on button "Search" at bounding box center [1494, 529] width 68 height 30
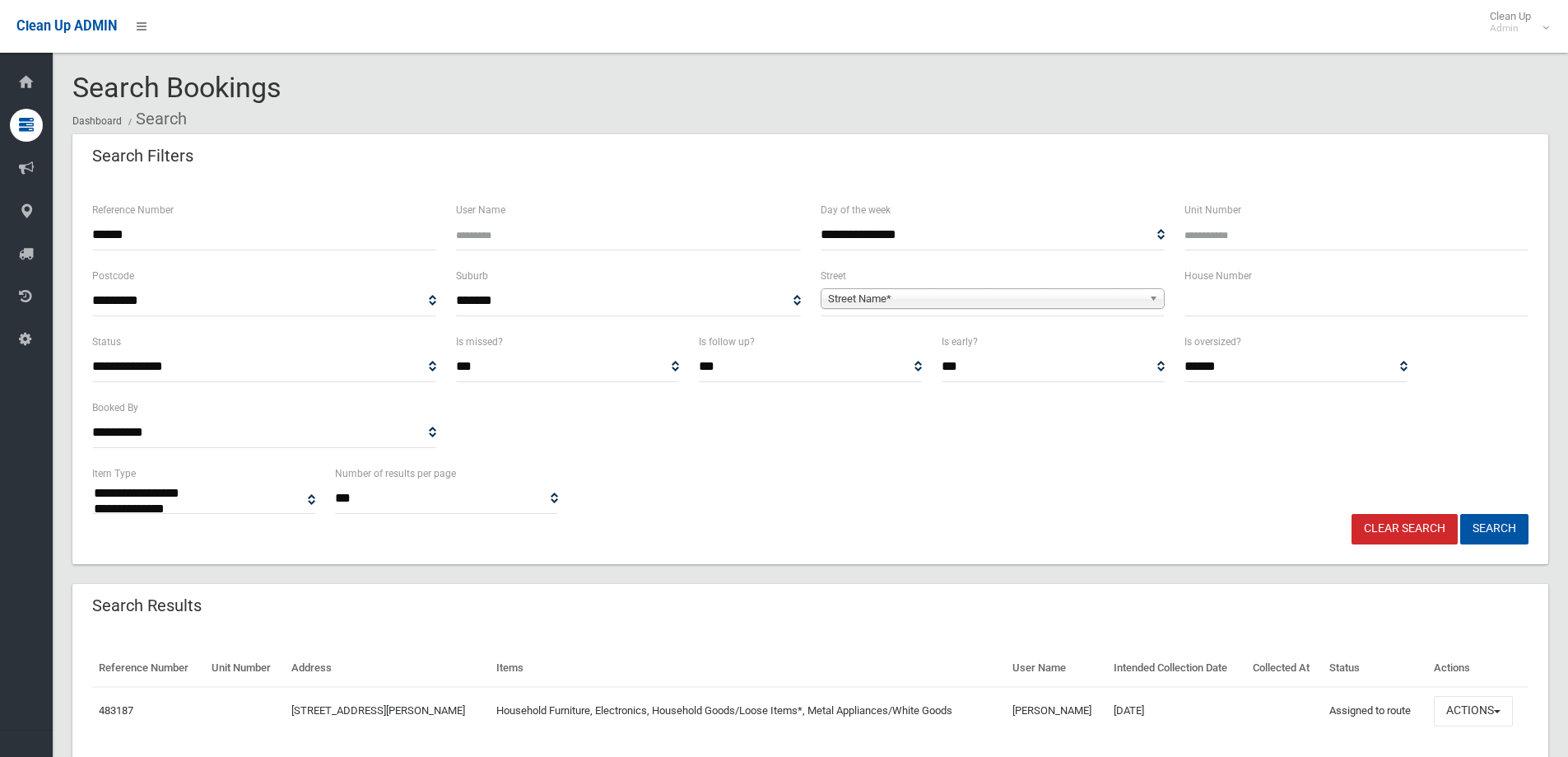
select select
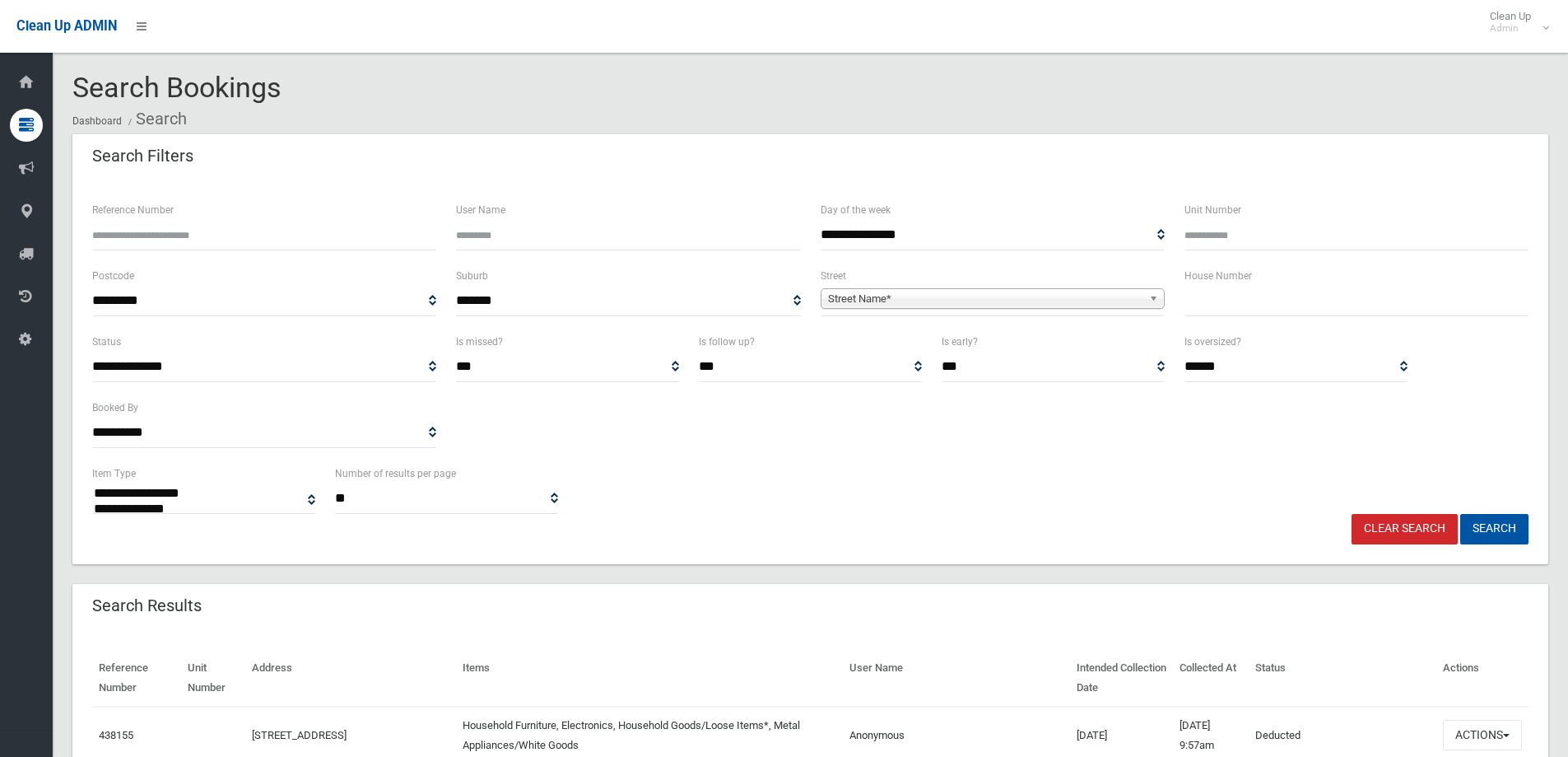
select select
click at [1212, 304] on input "text" at bounding box center [1356, 301] width 344 height 30
type input "***"
click at [1149, 299] on b at bounding box center [1156, 298] width 15 height 19
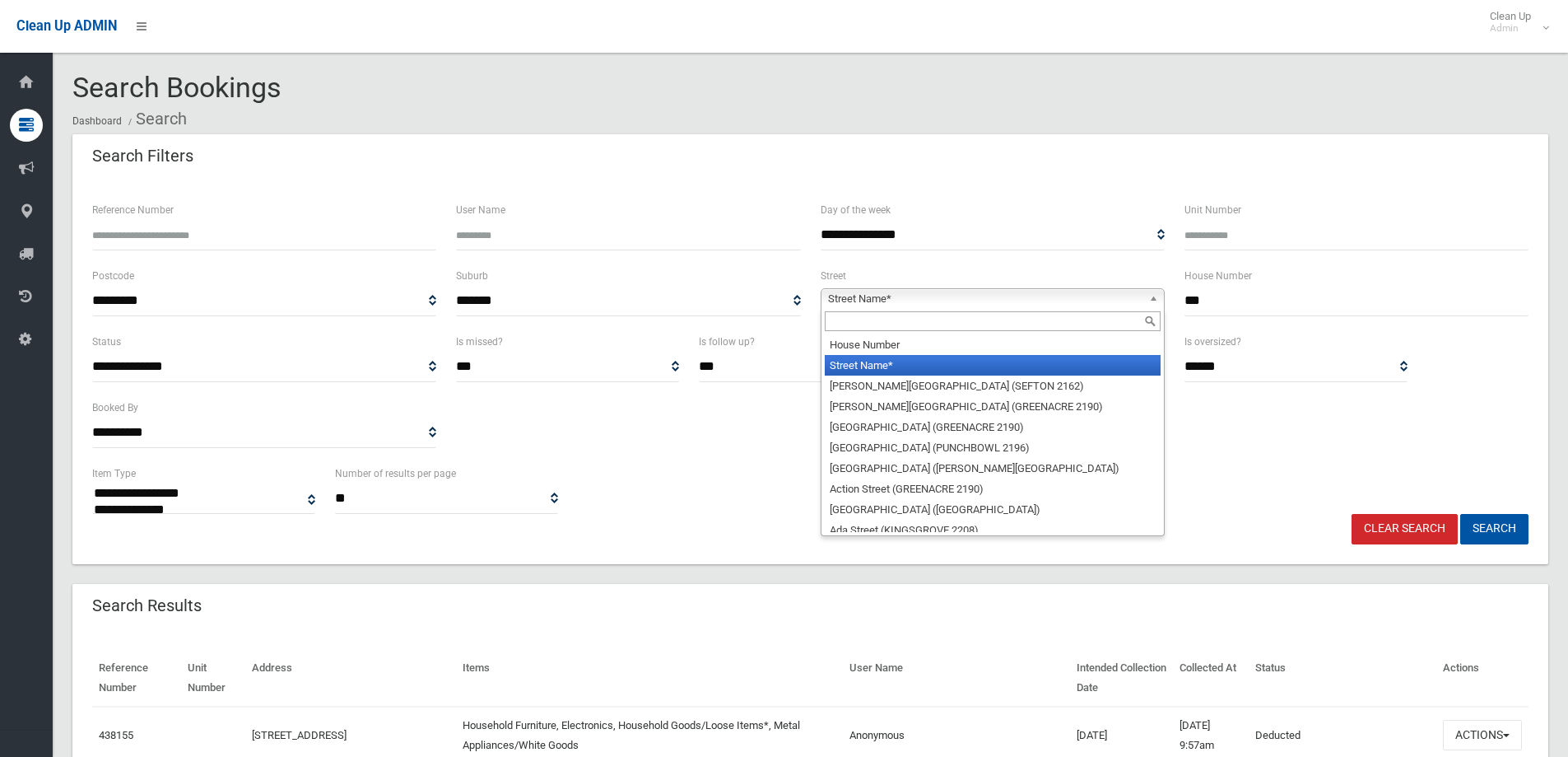
click at [1064, 320] on input "text" at bounding box center [992, 321] width 336 height 20
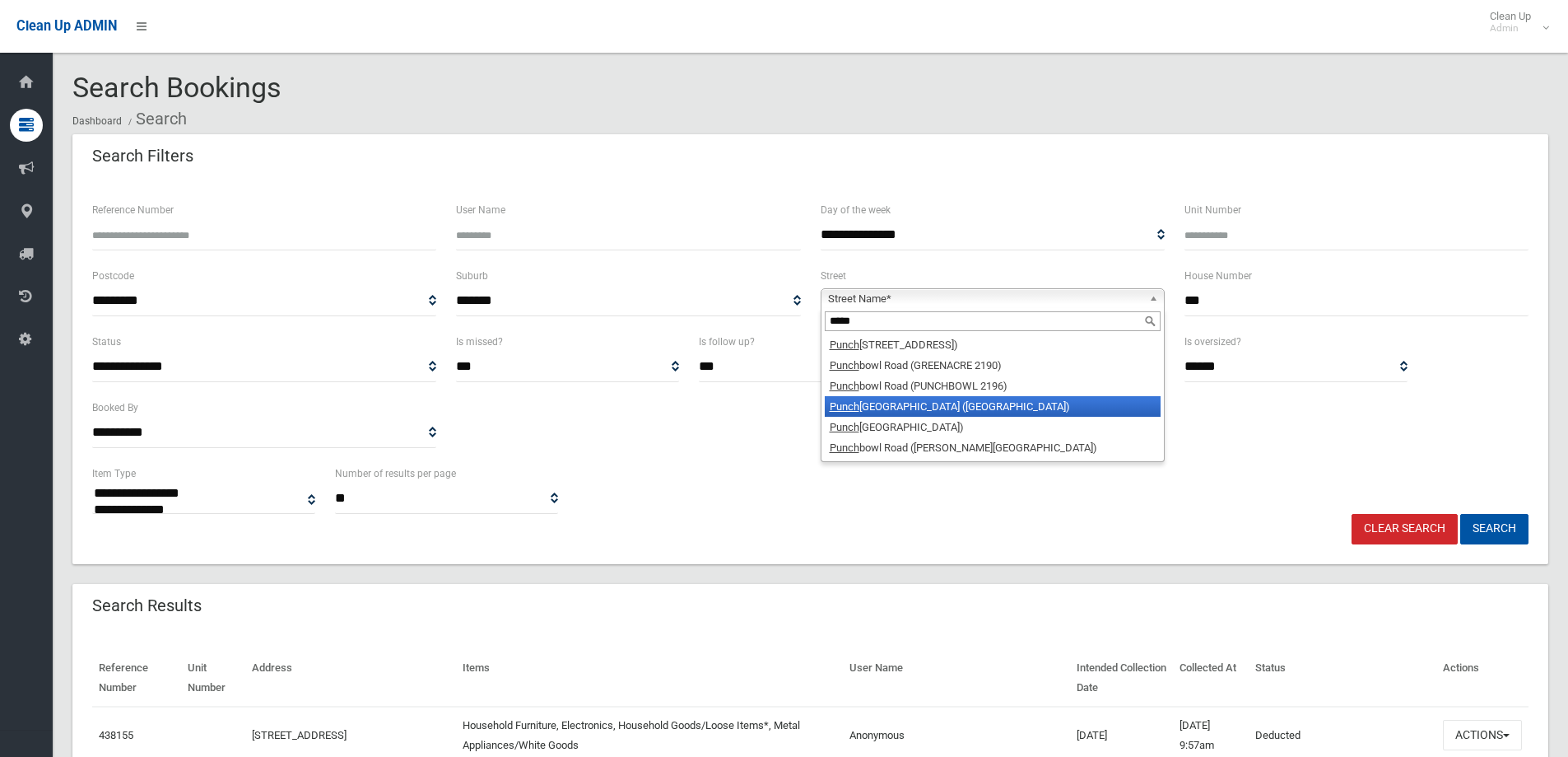
type input "*****"
click at [994, 405] on li "[GEOGRAPHIC_DATA] ([GEOGRAPHIC_DATA])" at bounding box center [992, 406] width 336 height 21
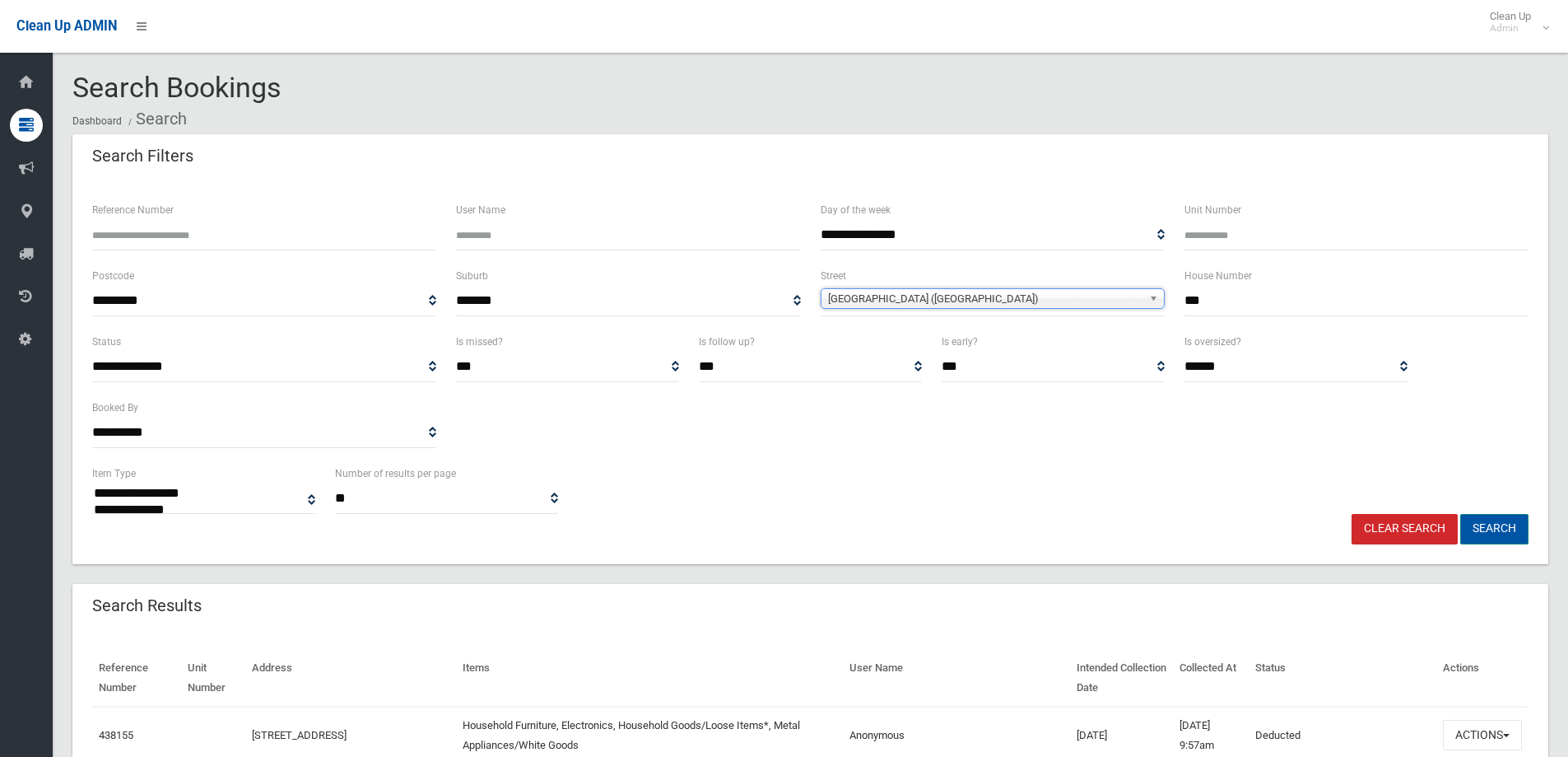
click at [1499, 526] on button "Search" at bounding box center [1494, 529] width 68 height 30
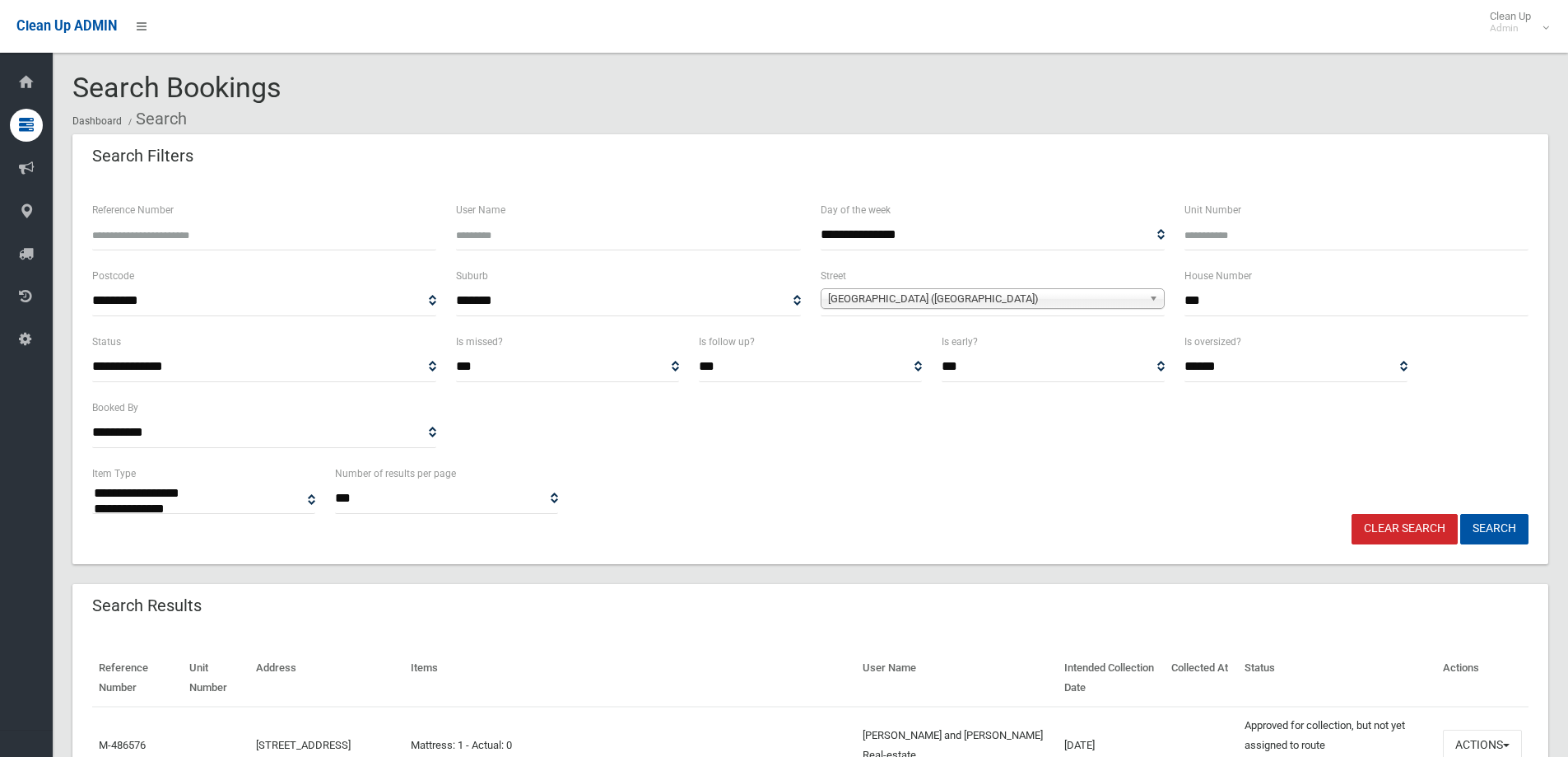
select select
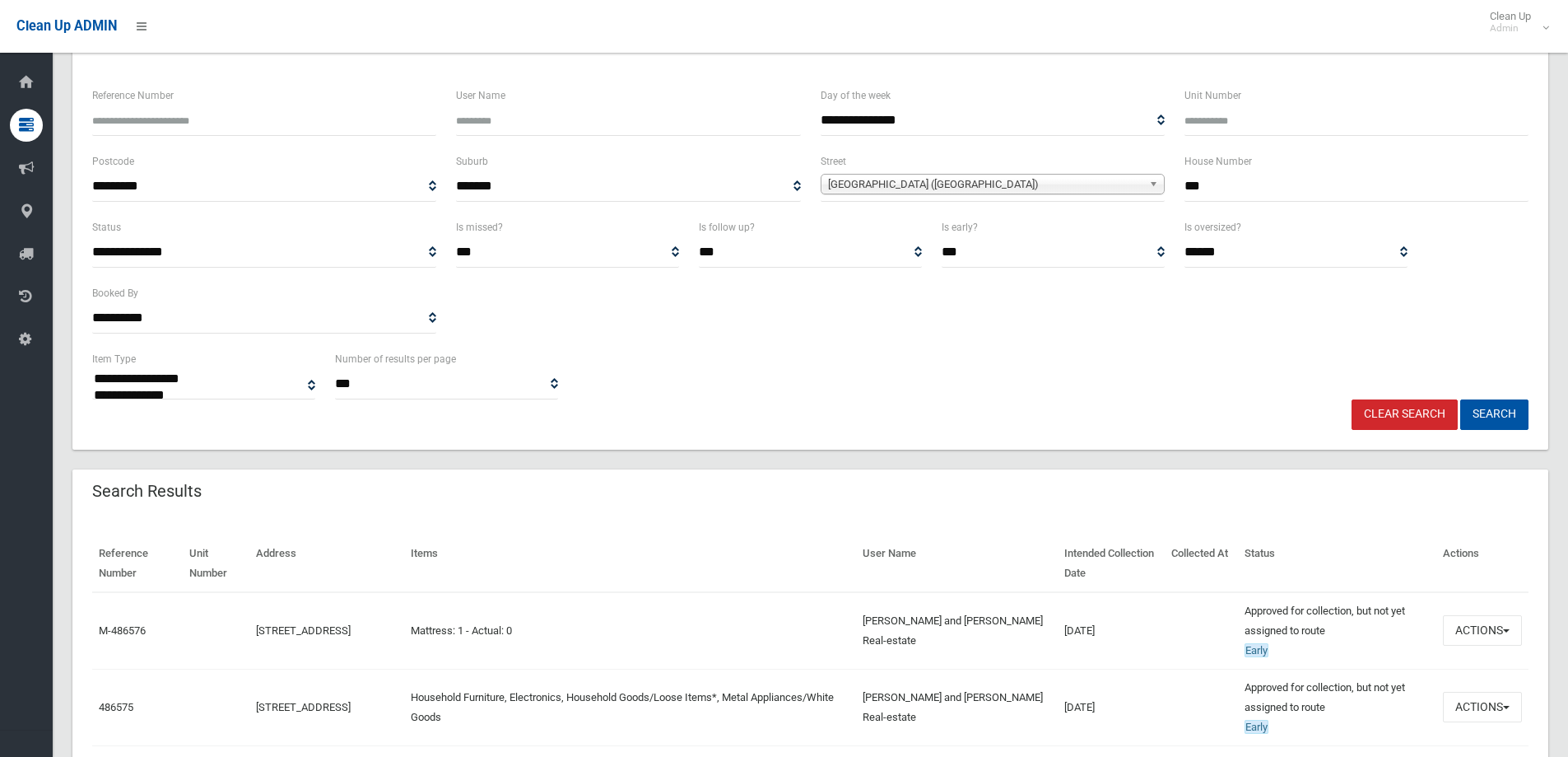
scroll to position [330, 0]
